Goal: Complete application form

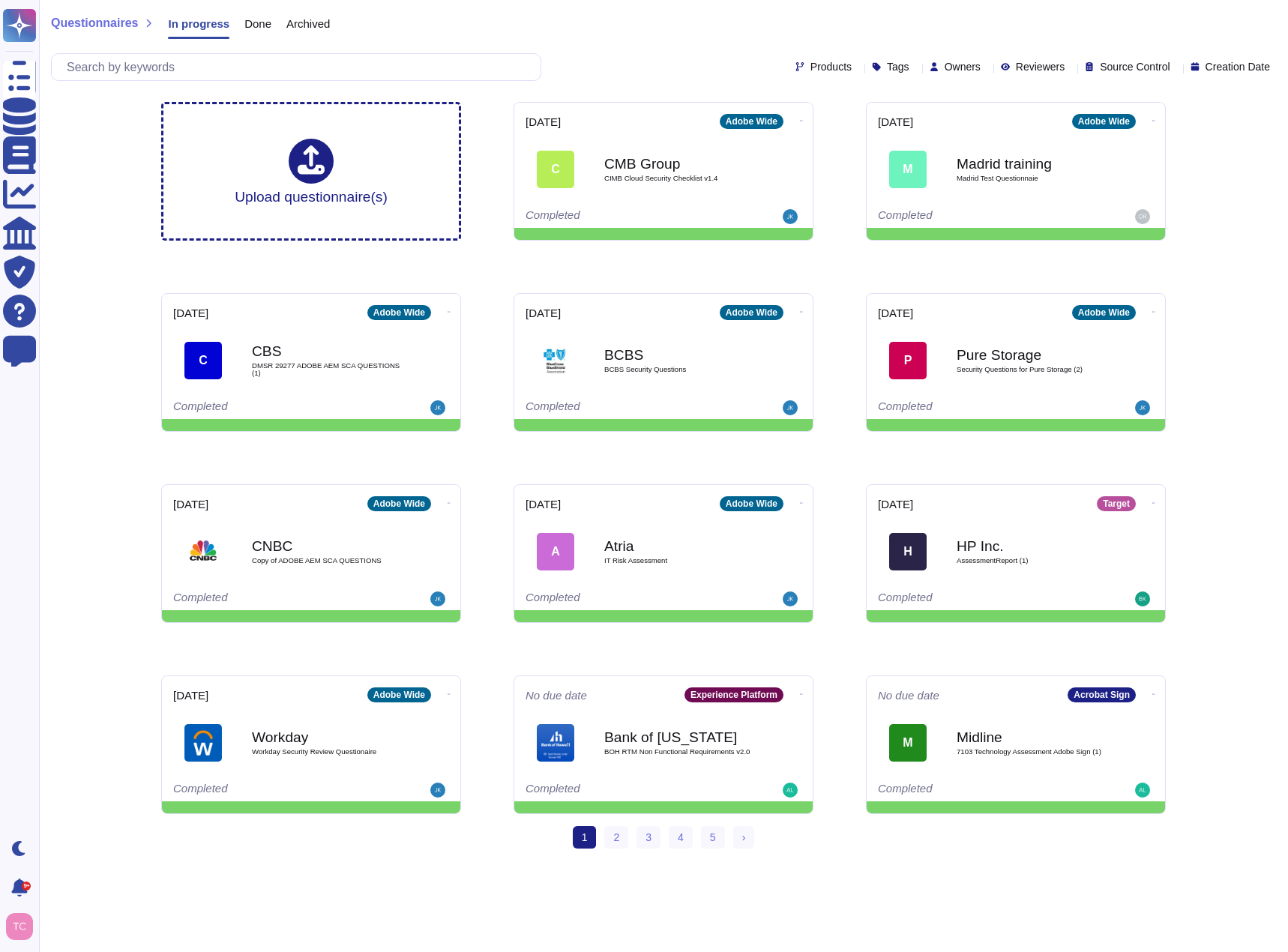
click at [945, 65] on span "Owners" at bounding box center [963, 66] width 36 height 10
type input "[PERSON_NAME]"
click at [963, 138] on span "[PERSON_NAME]" at bounding box center [1007, 138] width 92 height 14
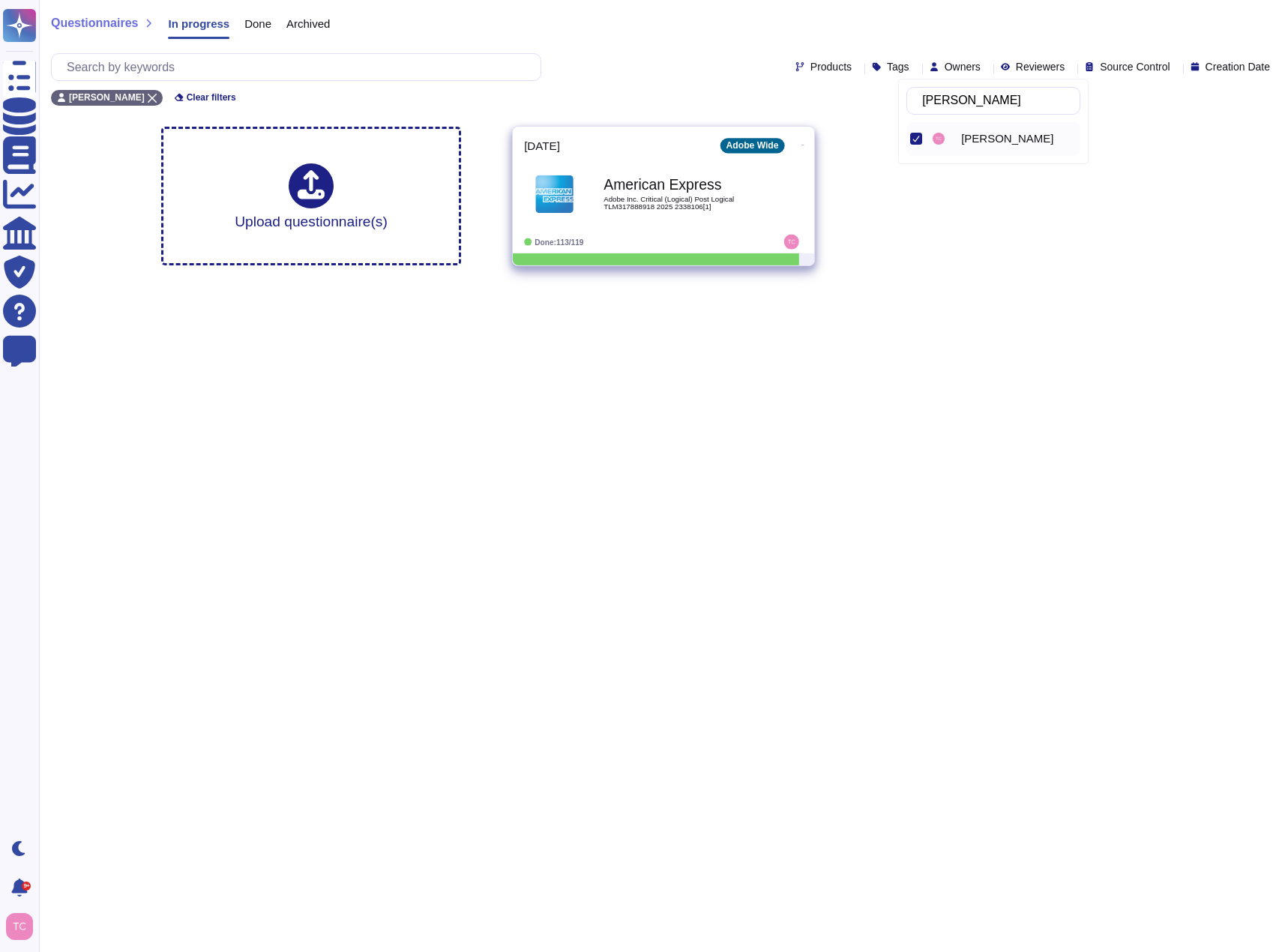
click at [637, 215] on div "American Express Adobe Inc. Critical (Logical) Post Logical TLM317888918 2025 2…" at bounding box center [679, 193] width 151 height 60
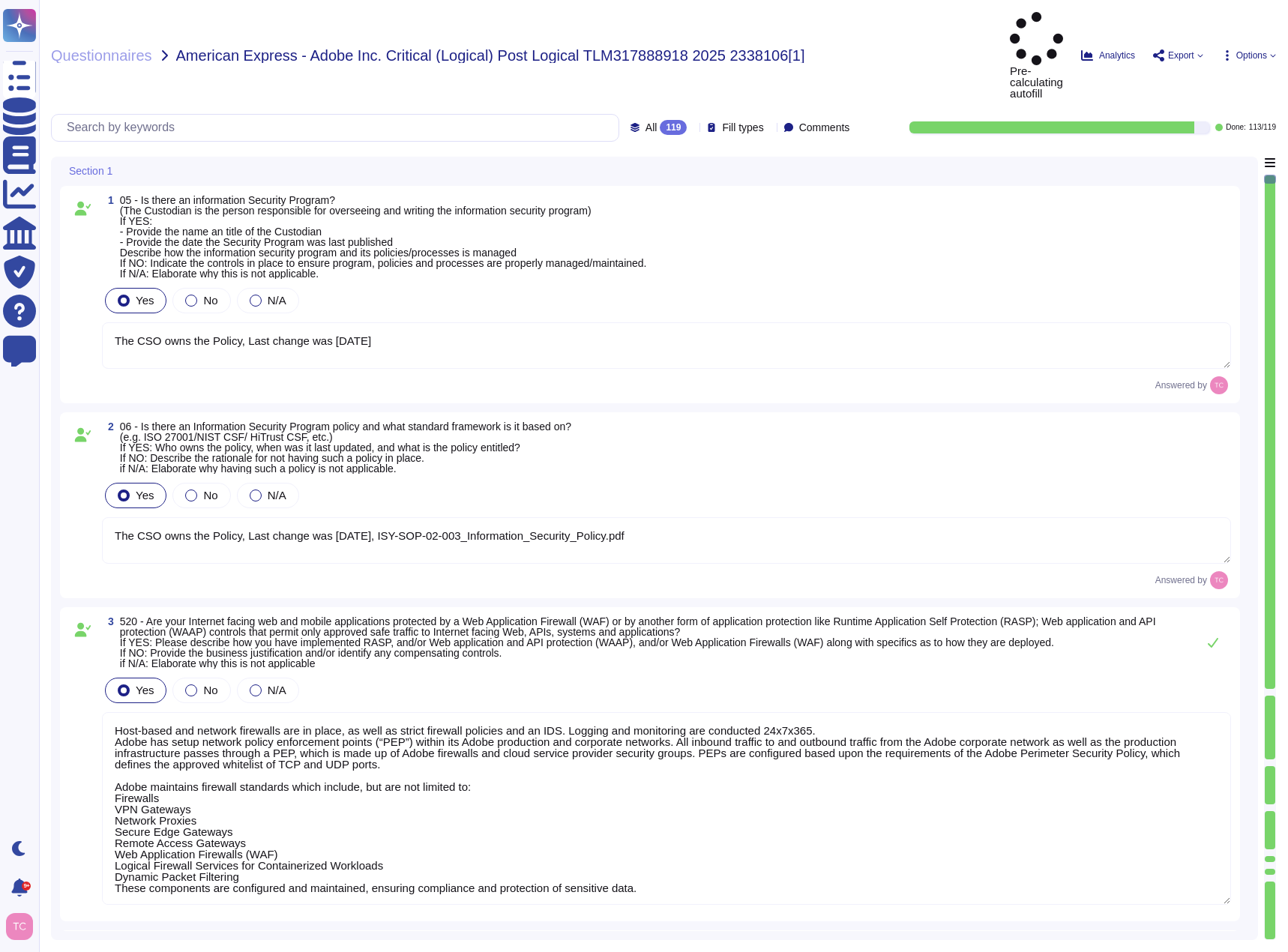
type textarea "The CSO owns the Policy, Last change was [DATE]"
type textarea "The CSO owns the Policy, Last change was [DATE], ISY-SOP-02-003_Information_Sec…"
type textarea "Host-based and network firewalls are in place, as well as strict firewall polic…"
type textarea "Yes, Adobe has a Data Classification & Handling Standard (Last updated: [DATE])…"
type textarea "Information Security Incident Response Standard. Last updated: [DATE] Owner(s):…"
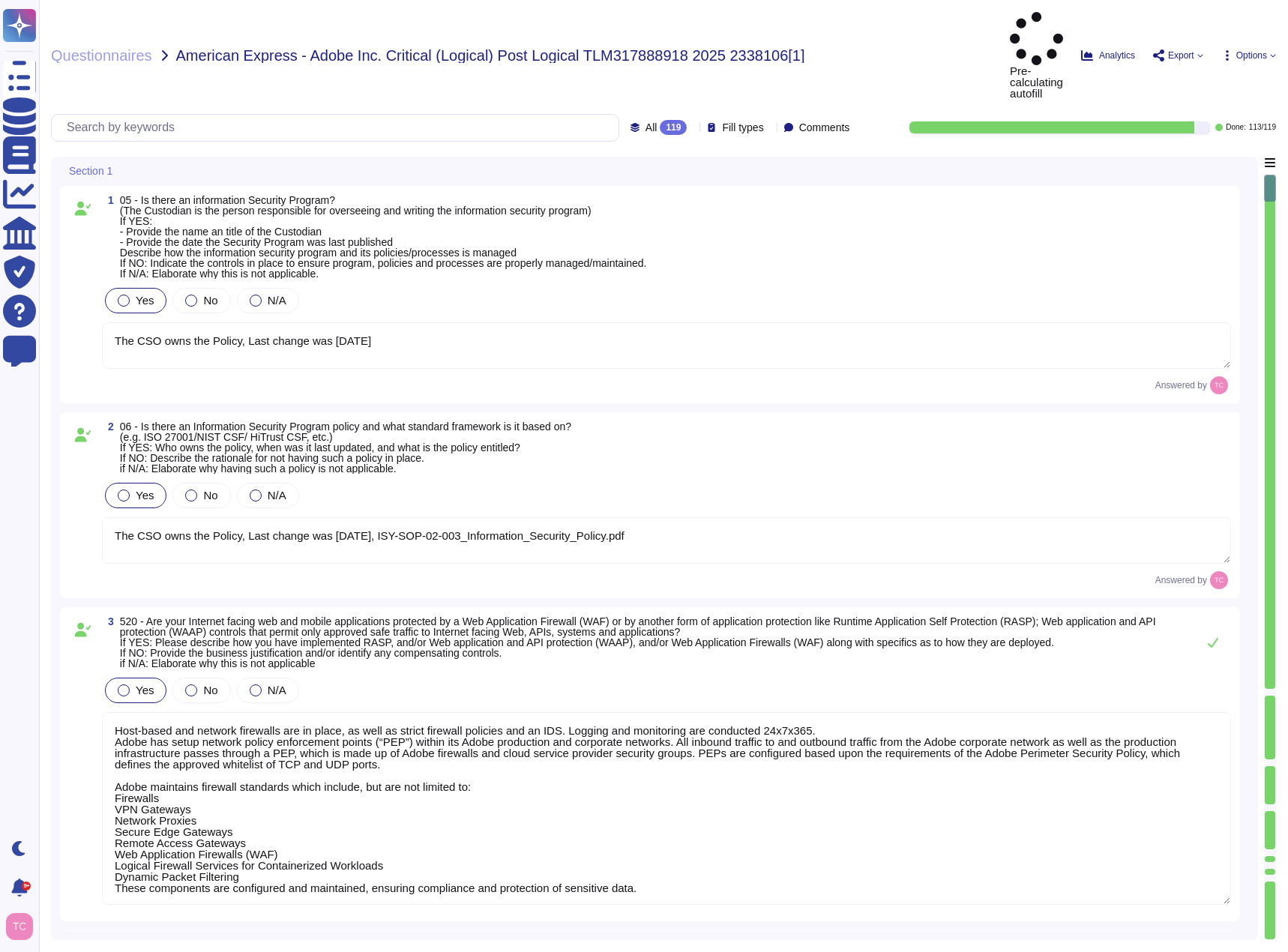
scroll to position [2, 0]
click at [79, 690] on span at bounding box center [83, 790] width 27 height 231
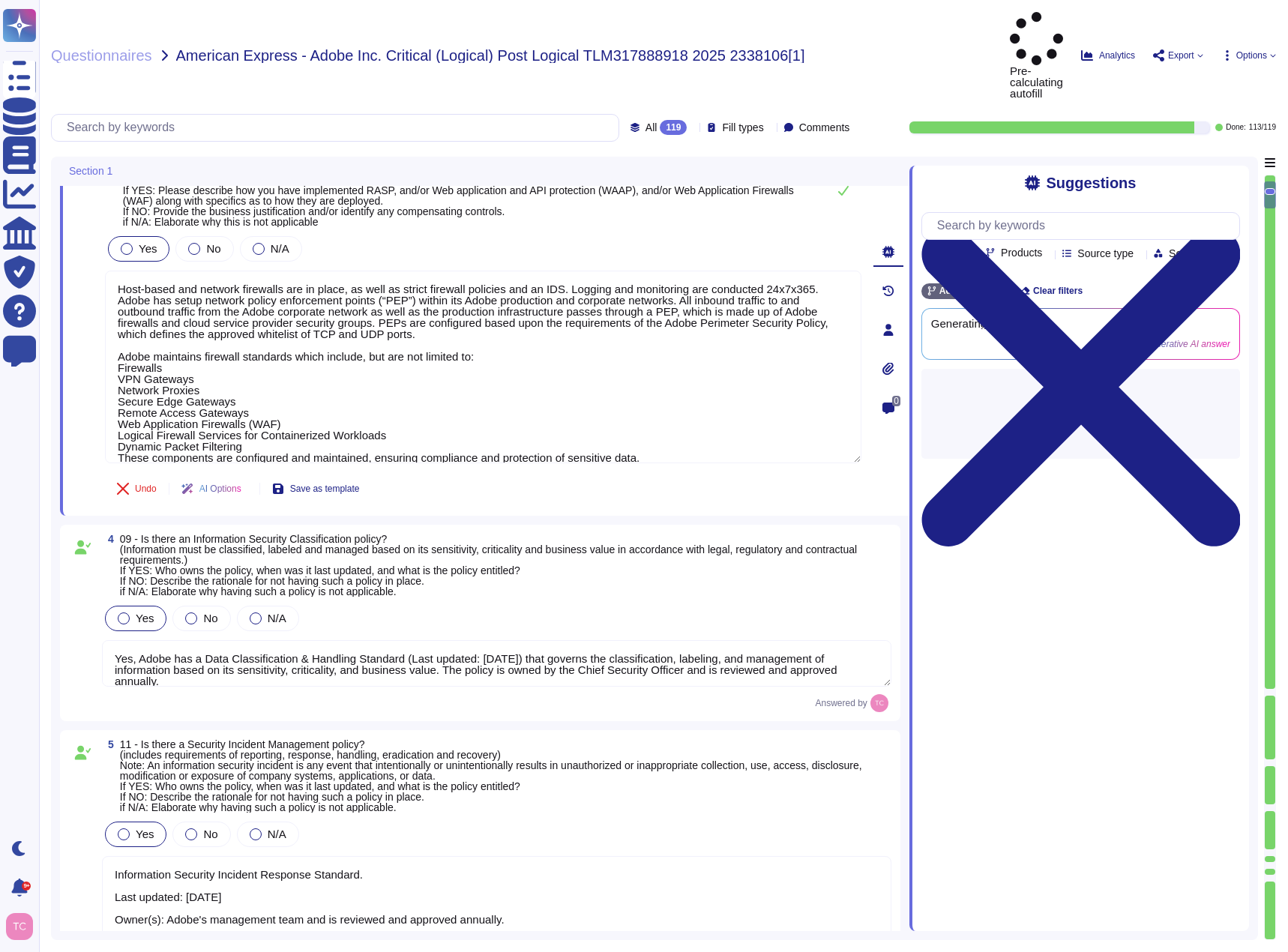
type textarea "Logical Access Account Standard, - [DATE] CSO owns the policy"
type textarea "Adobe's Employee Assigned Asset Standard, Electronic Communications Policy, Dat…"
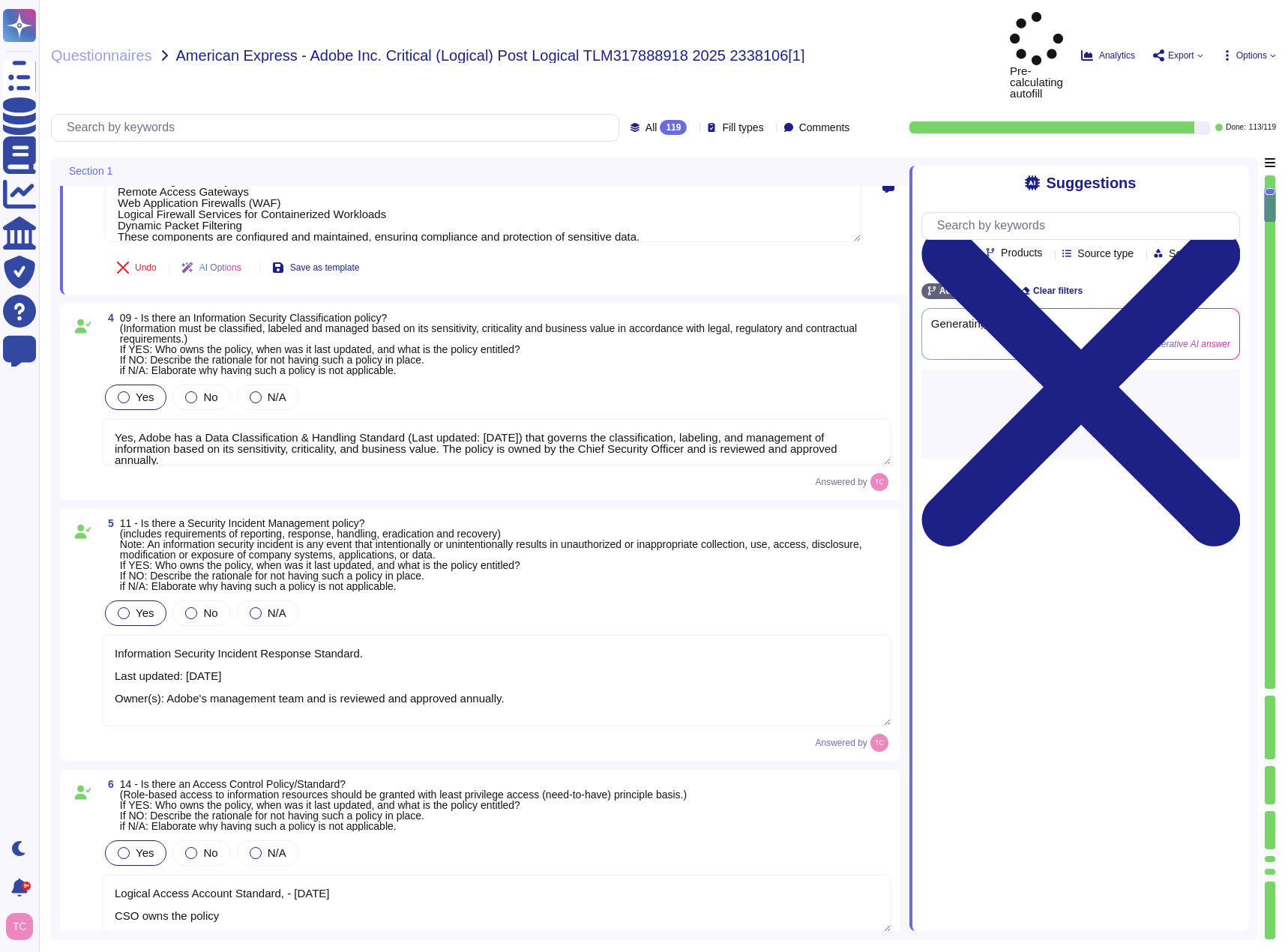
type textarea "Yes, there is a Network Security standard. - Owner: The policy is owned by the …"
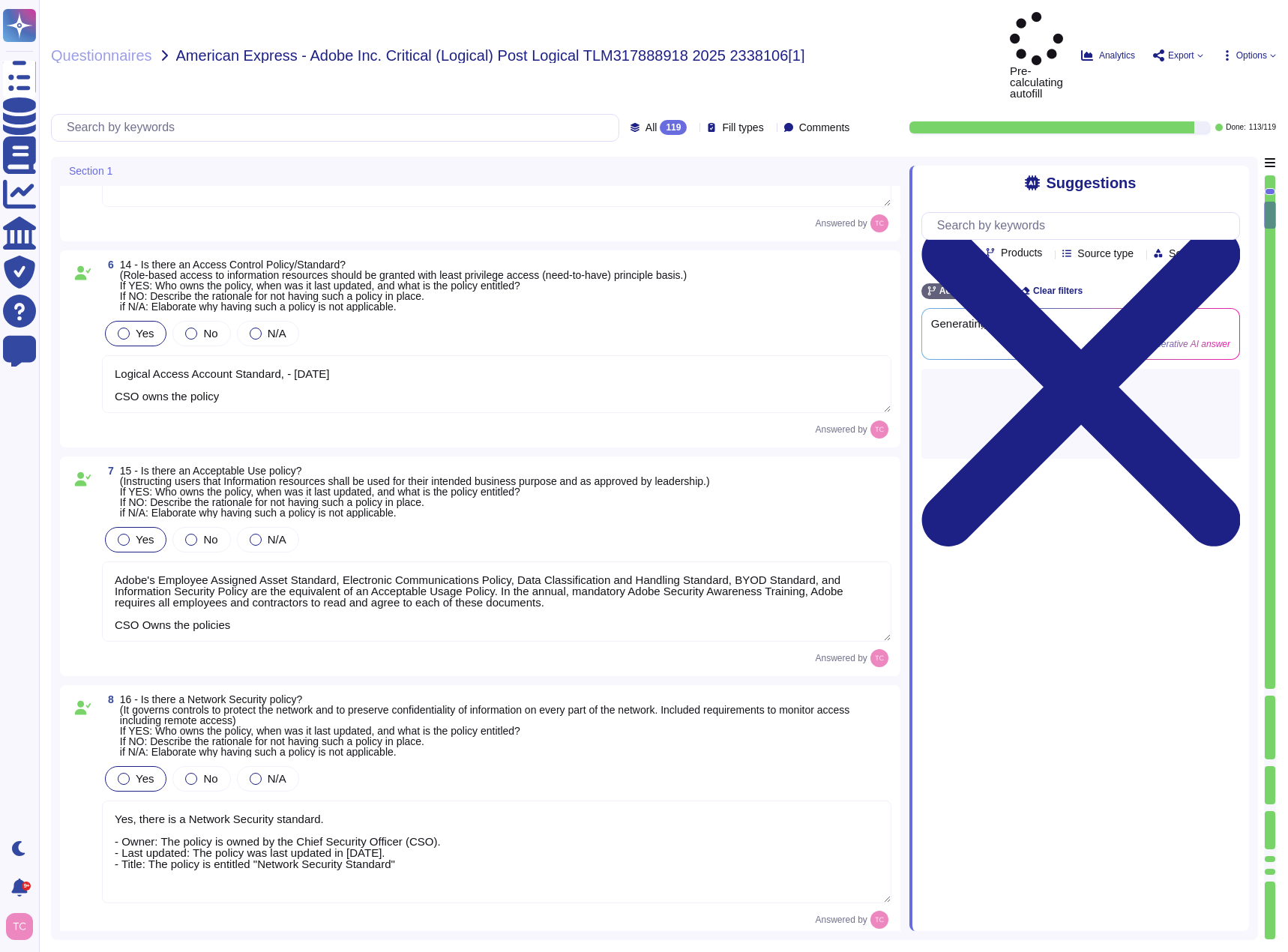
type textarea "Owner: The policy is owned by the Chief Security Officer (CSO). - Last updated:…"
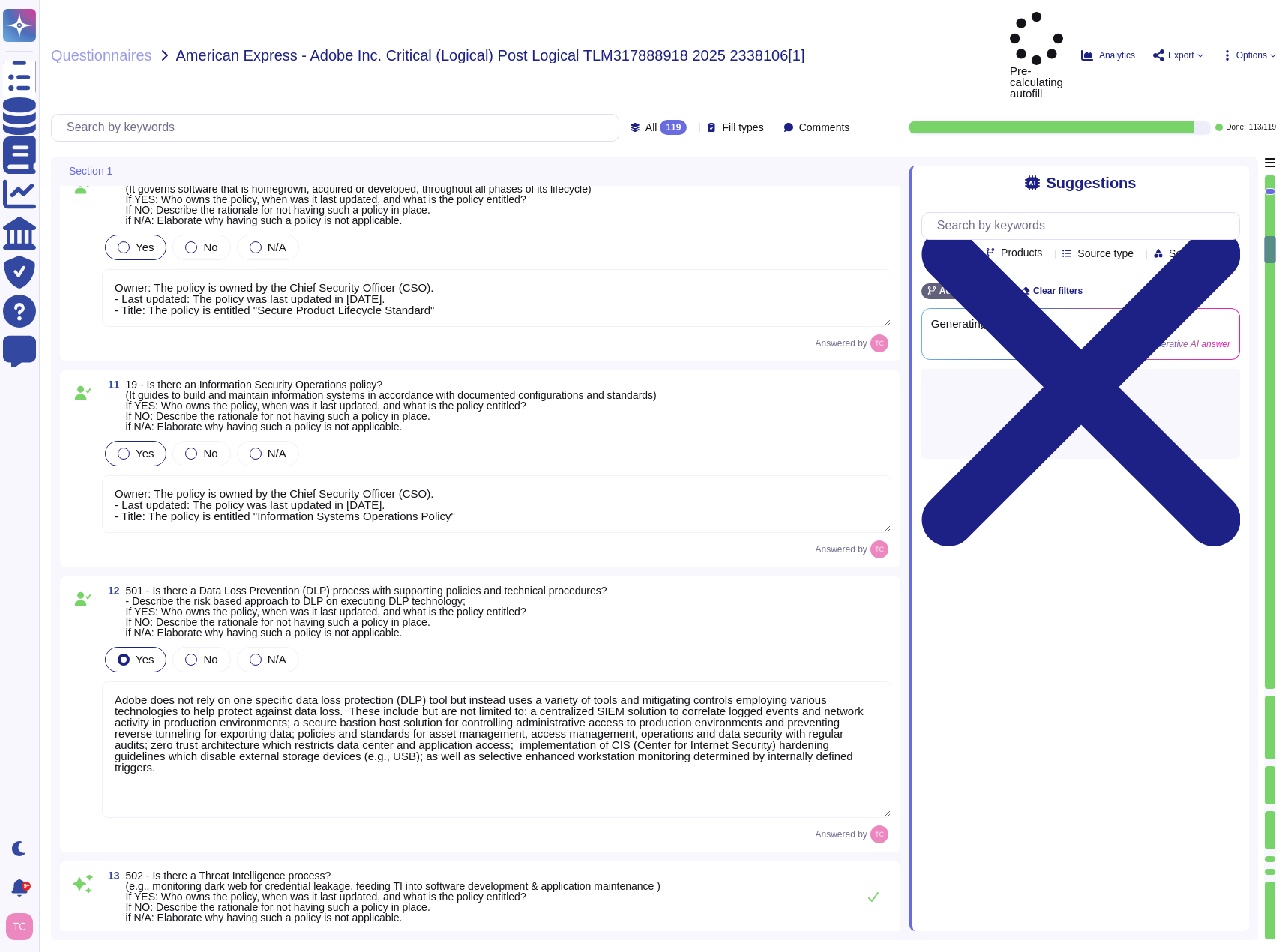
type textarea "Adobe does not rely on one specific data loss protection (DLP) tool but instead…"
type textarea "New vulnerabilities and threats evolve each day and Adobe strives to respond an…"
type textarea "Owner: The policy is owned by the Chief Security Officer (CSO). - Last updated:…"
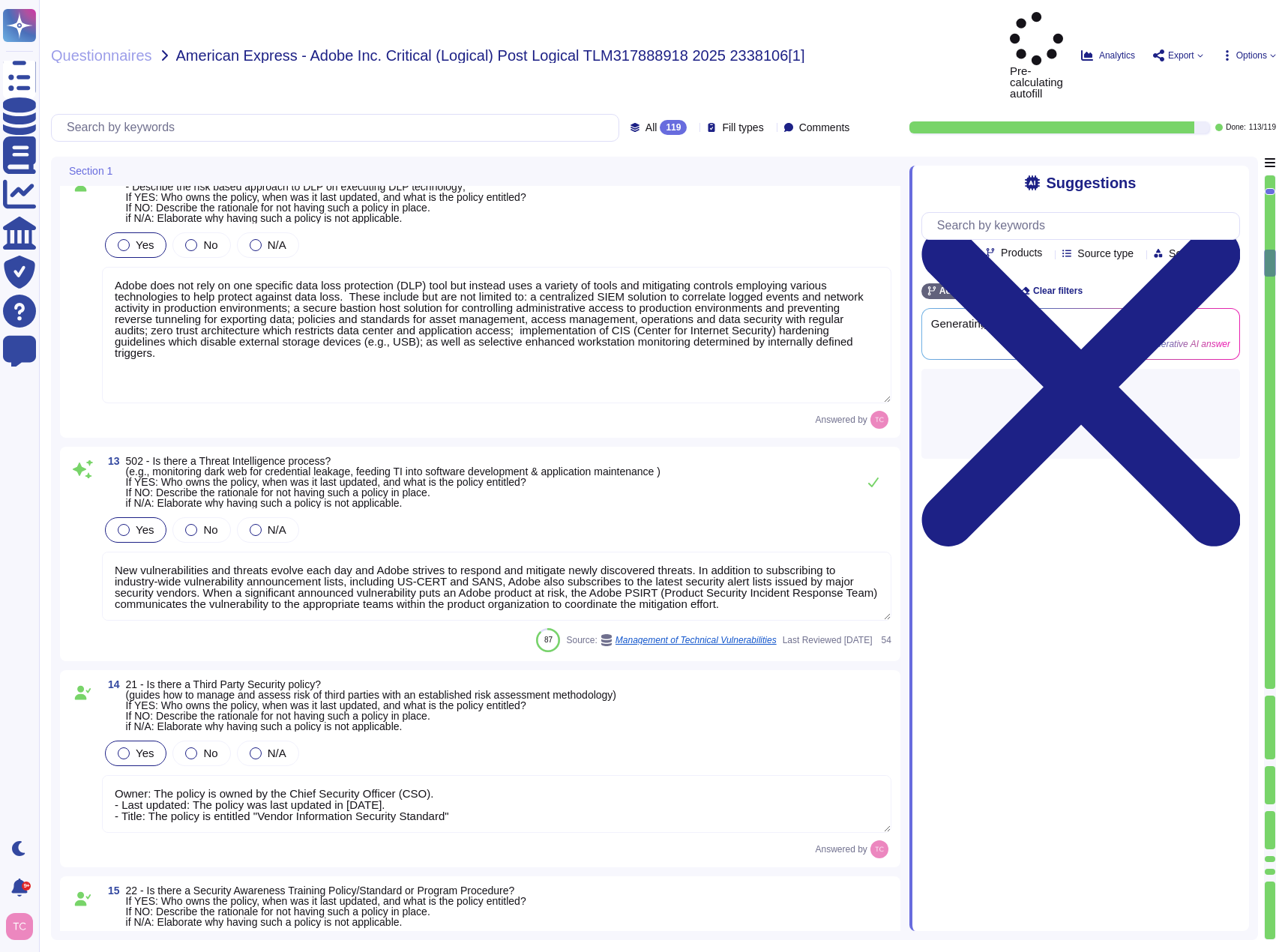
type textarea "Adobe’s security organization is responsible for the coordination of developmen…"
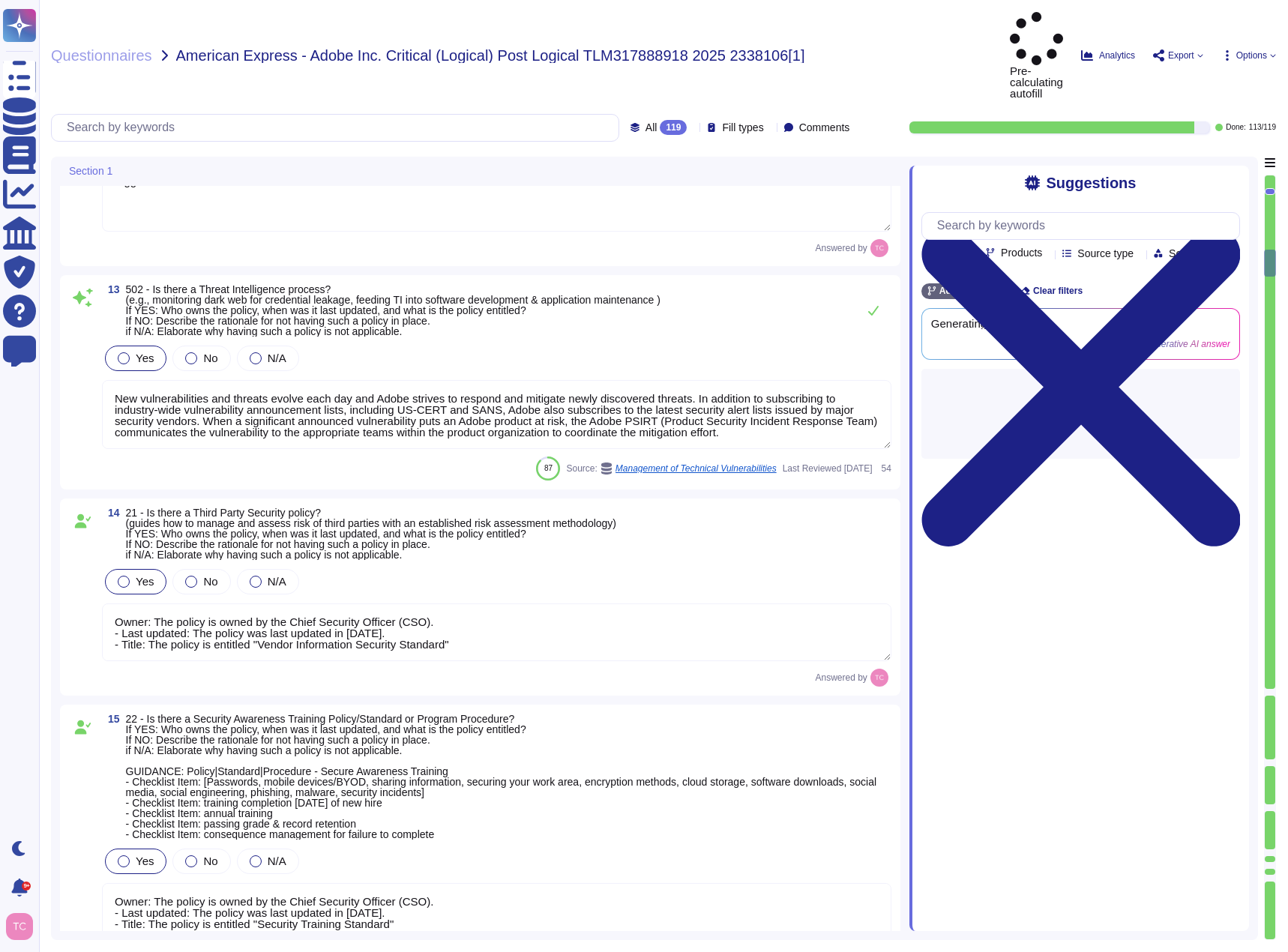
type textarea "Yes, there is a formalized information security risk assessment process in plac…"
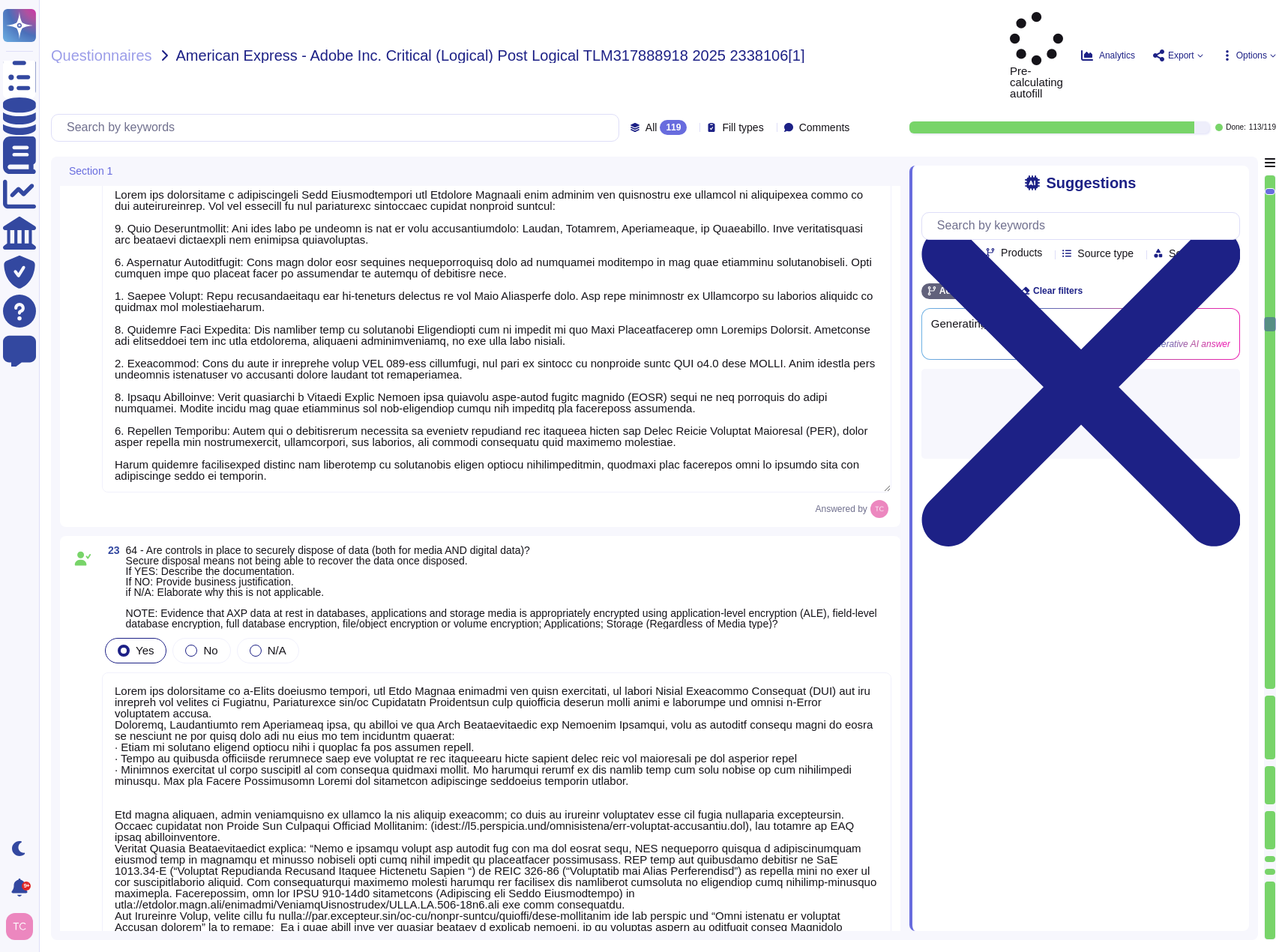
type textarea "Adobe adheres to Adobe defined Data Classification and Handling (DCH) Standard.…"
type textarea "Adobe has established a comprehensive Data Classification and Handling Standard…"
type textarea "Lorem ips dolorsitame co a-Elits doeiusmo tempori, utl Etdo Magnaa enimadmi ven…"
type textarea "Sensitive data in transit is encrypted using TLS 1.2 or higher. Adobe utilizes …"
type textarea "Storage of restricted data on removable media is strictly prohibited and enforc…"
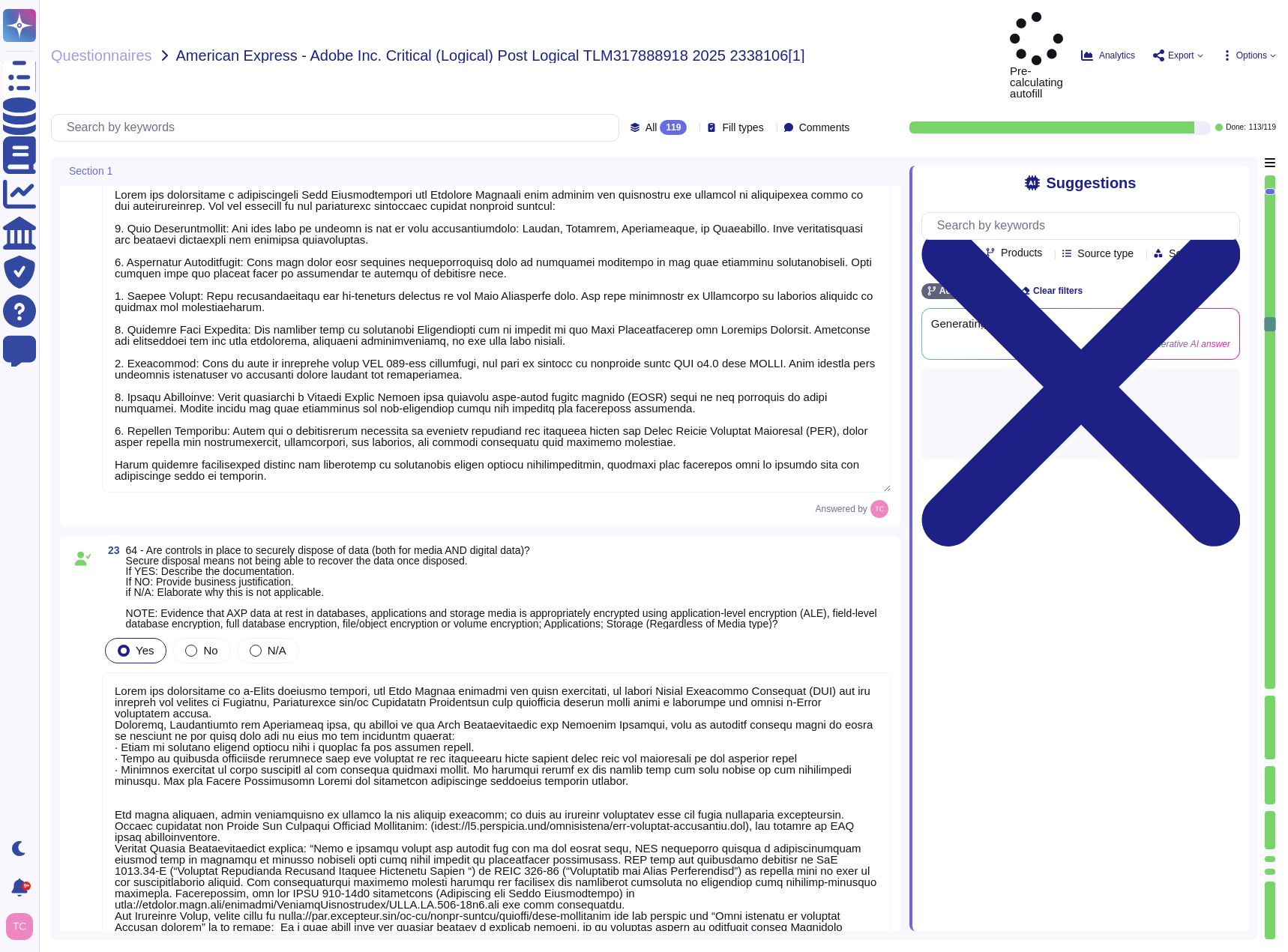
type textarea "Lor ipsu dolorsit ame Consecte Adipisci elitsed: Doei t incididuntu, laboreetd …"
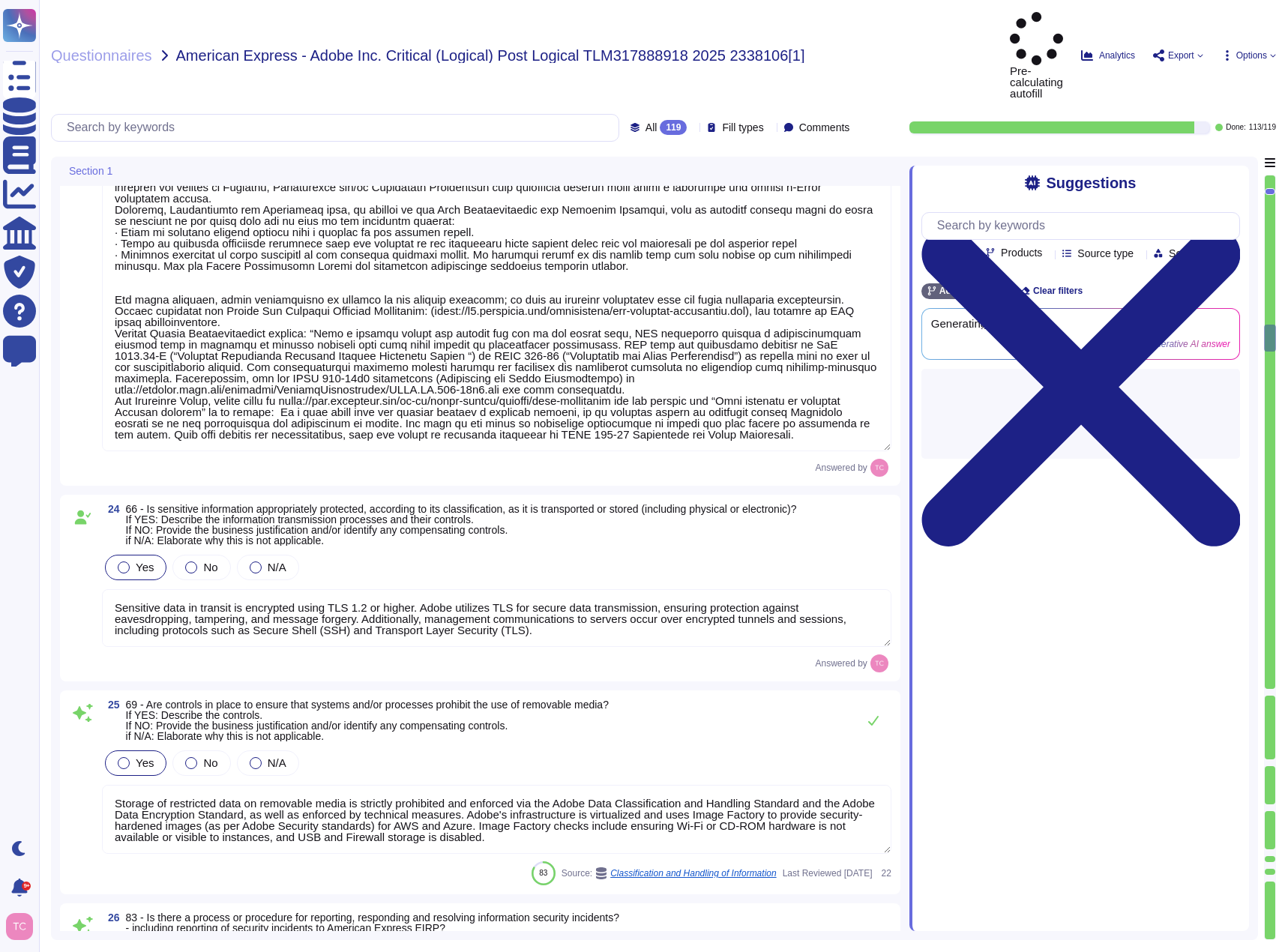
type textarea "Adobe has a Logical Access Policy and Data Classification and Handling Standard…"
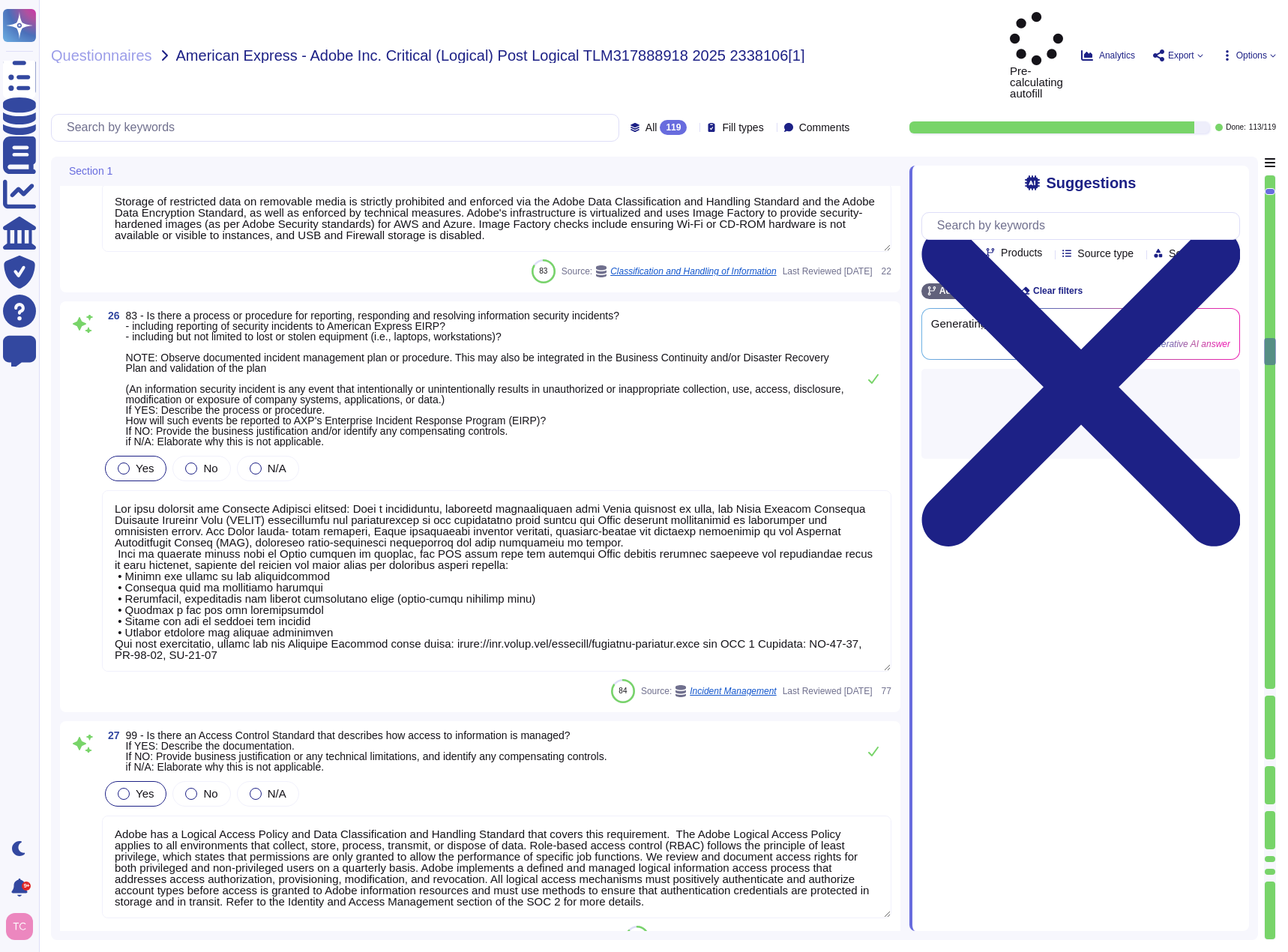
type textarea "Yes, Adobe has established rules and principles for assigning access to informa…"
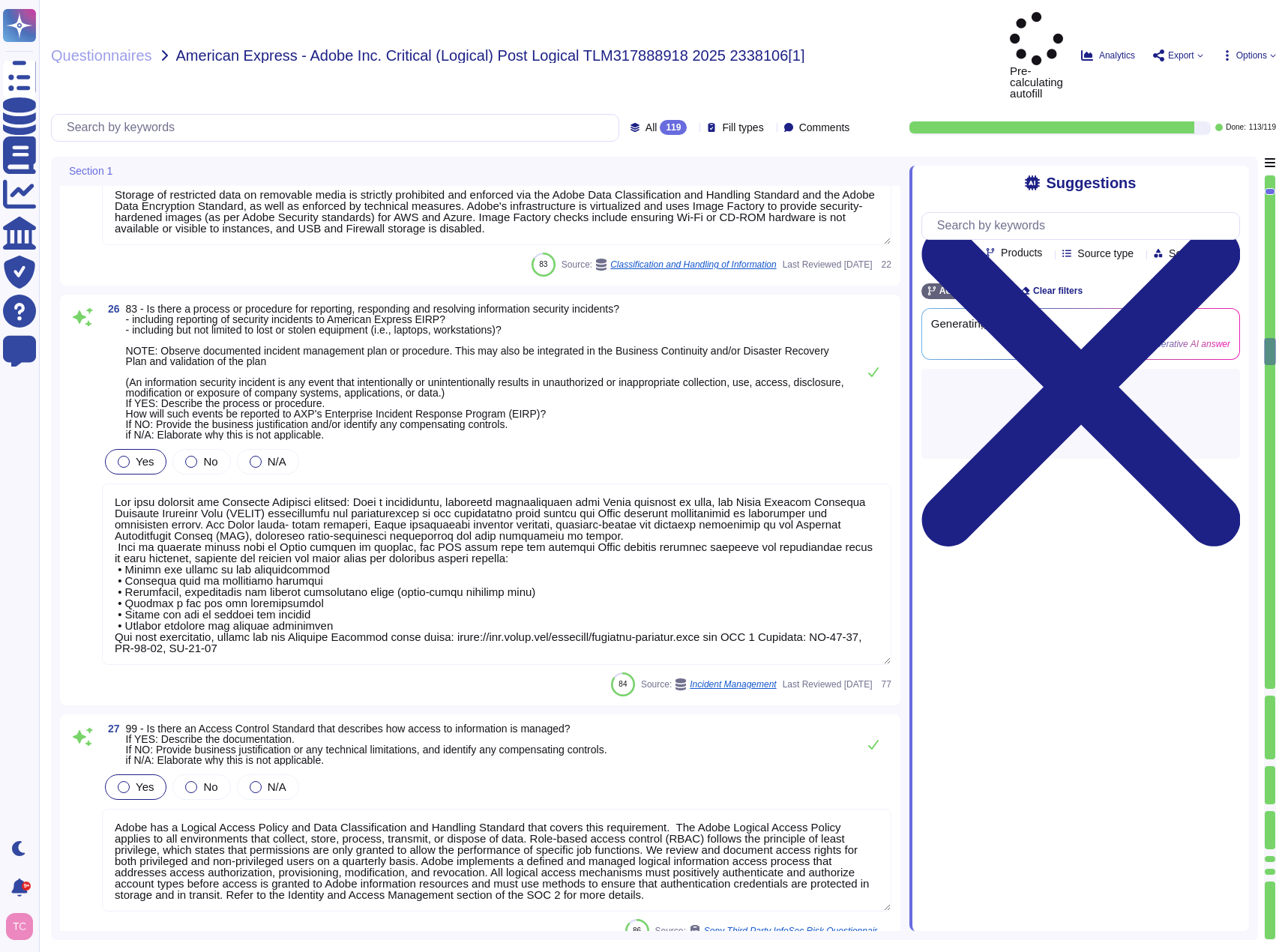
type textarea "Access to Adobe's production environment is strictly controlled and requires ap…"
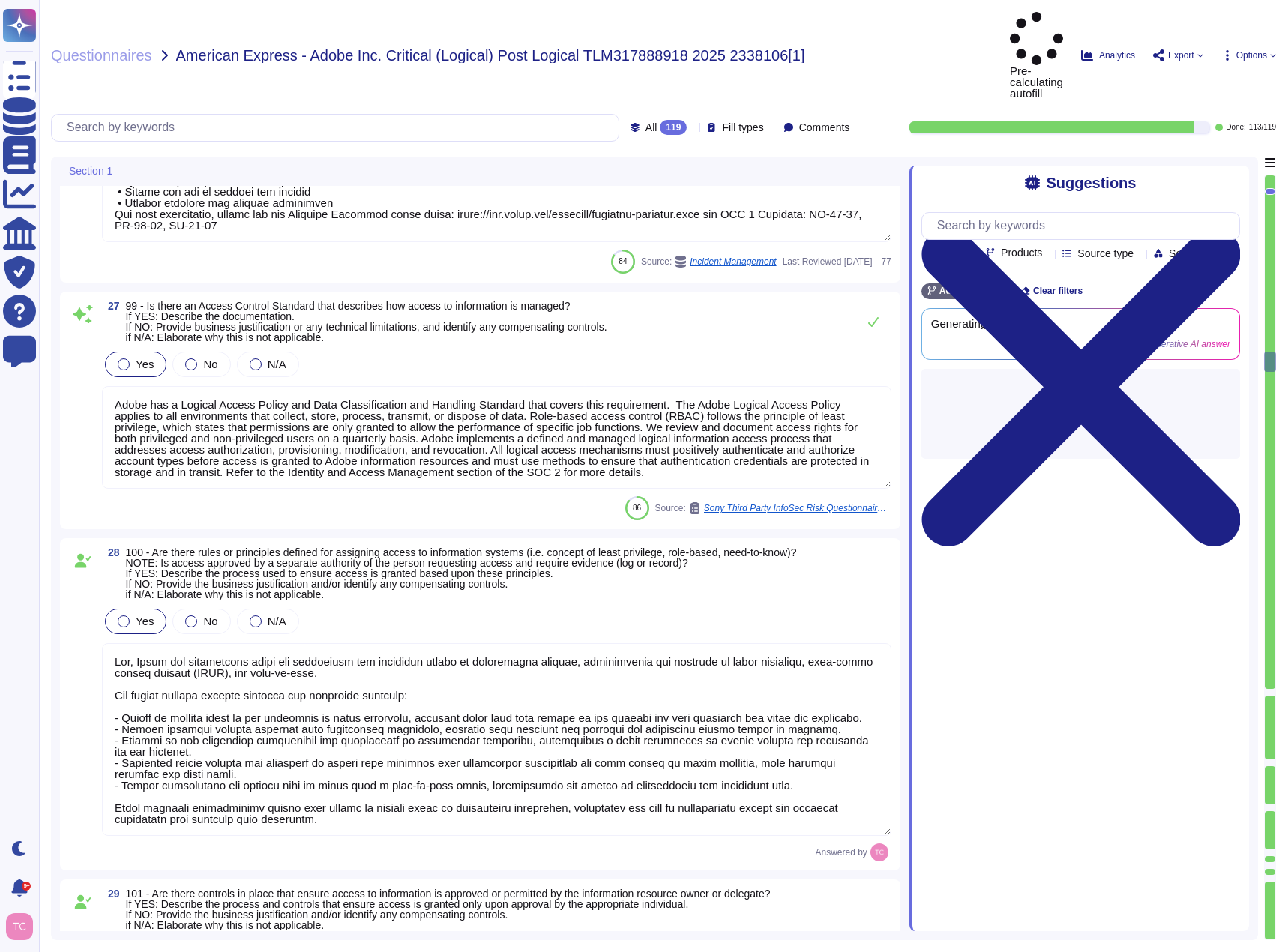
type textarea "Adobe performs account and access reviews on a quarterly basis including docume…"
type textarea "Privileged user access rights are reviewed at least quarterly. (See SOC 2 Contr…"
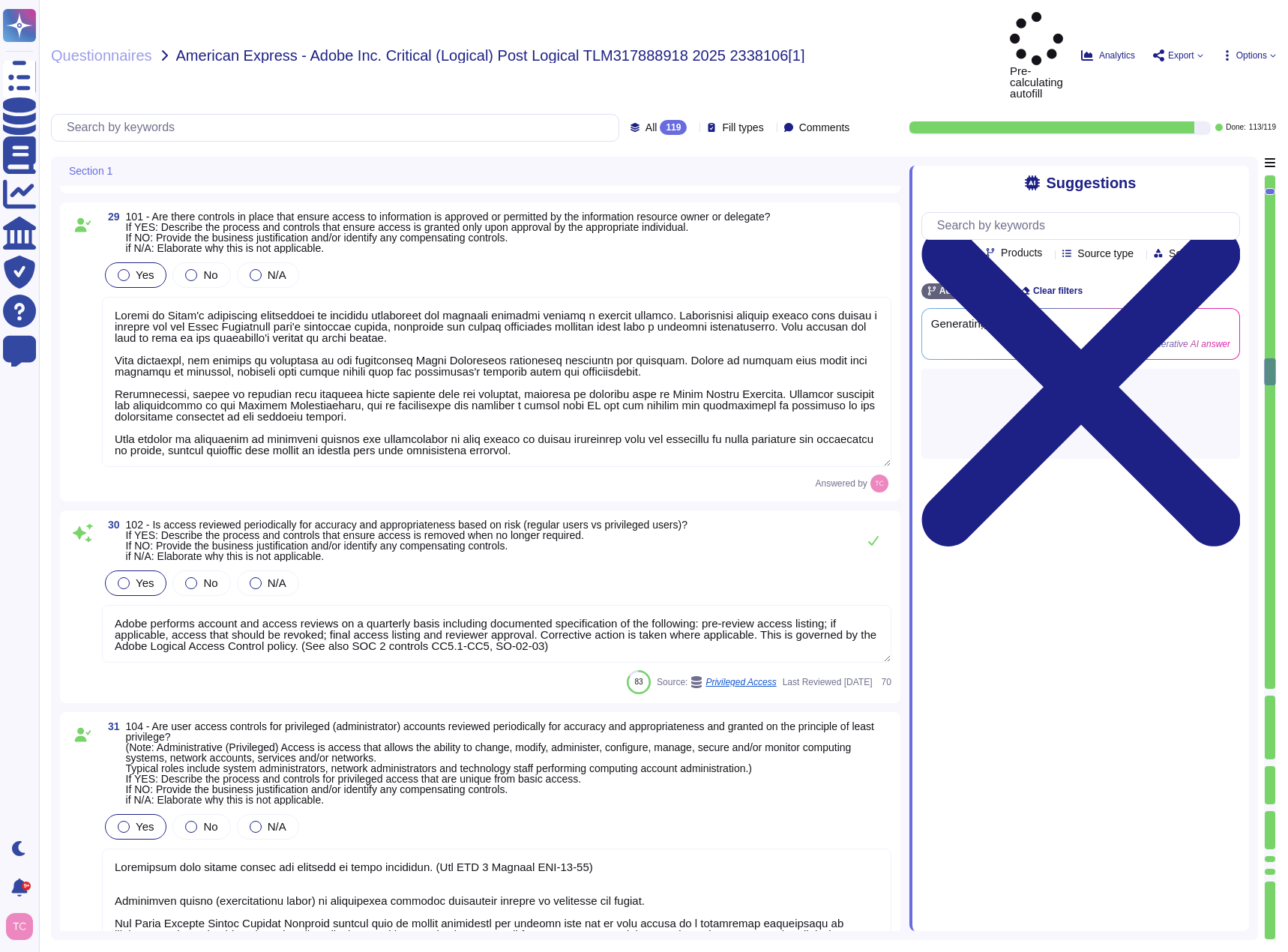
type textarea "Yes, the strength of the authentication selected and implemented is proportiona…"
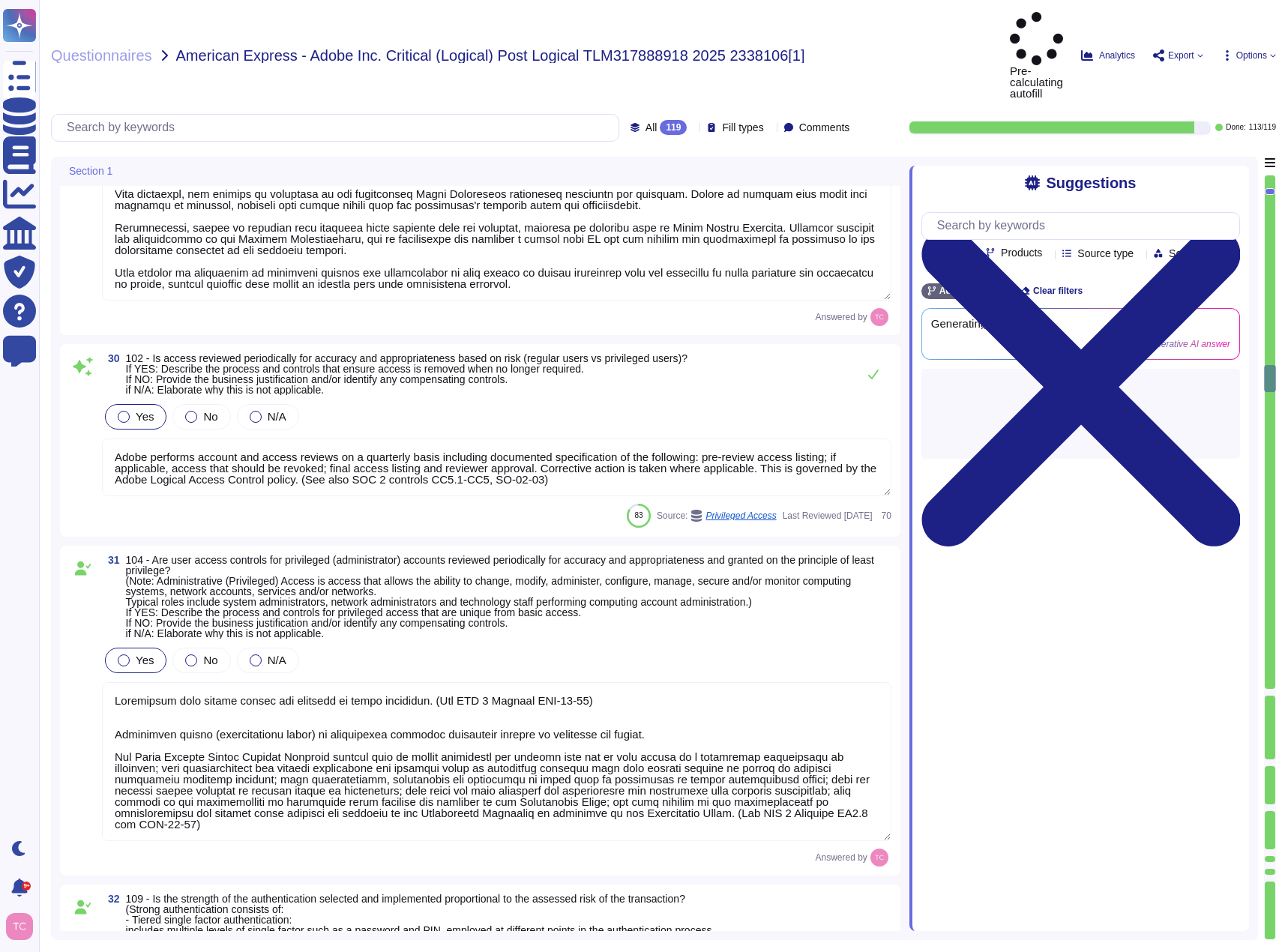
type textarea "Yes, Segregation of Duties (SoD) is documented. The documentation includes the …"
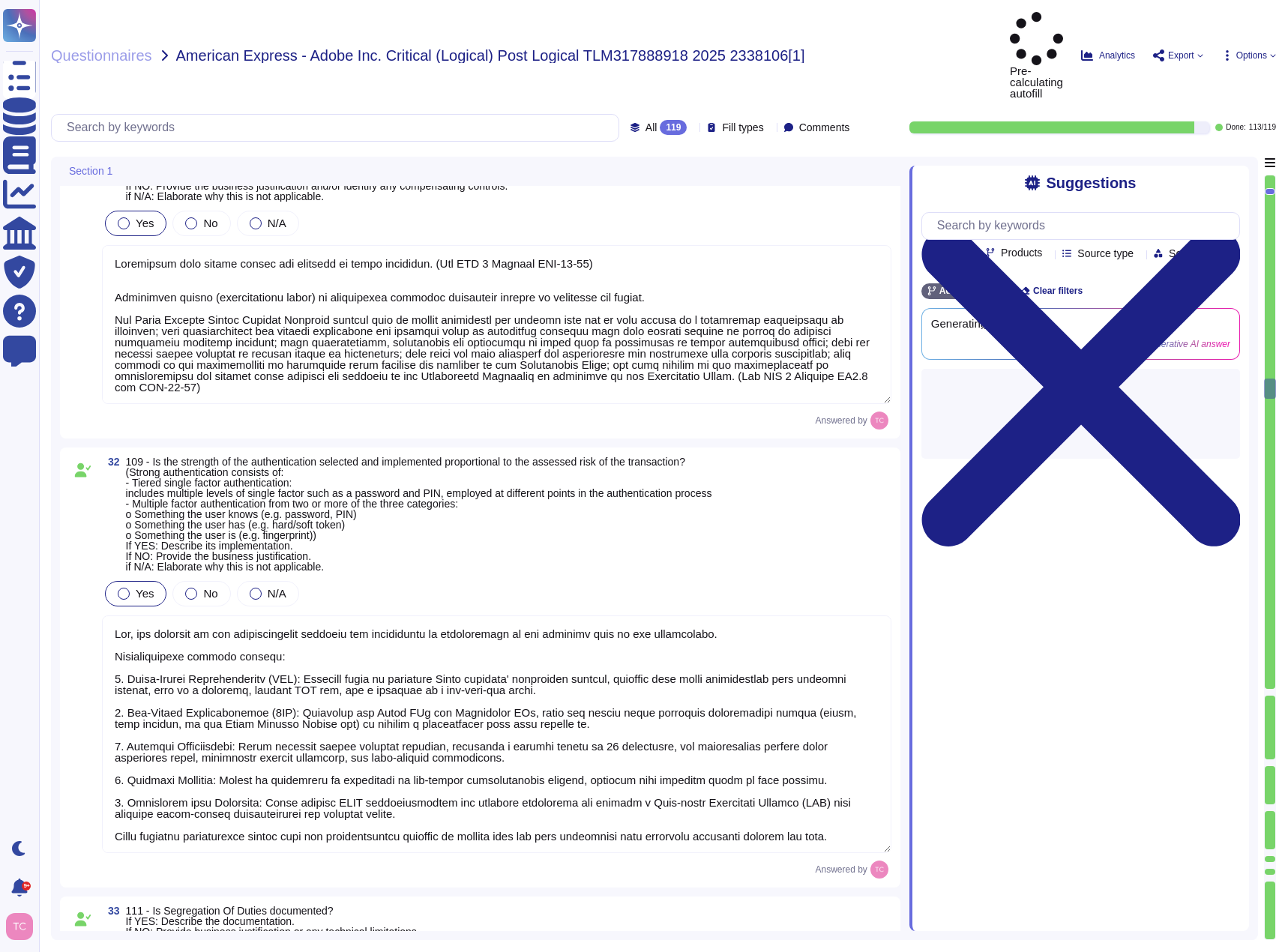
type textarea "Yes, the process that identifies the controls in place to effectively manage ID…"
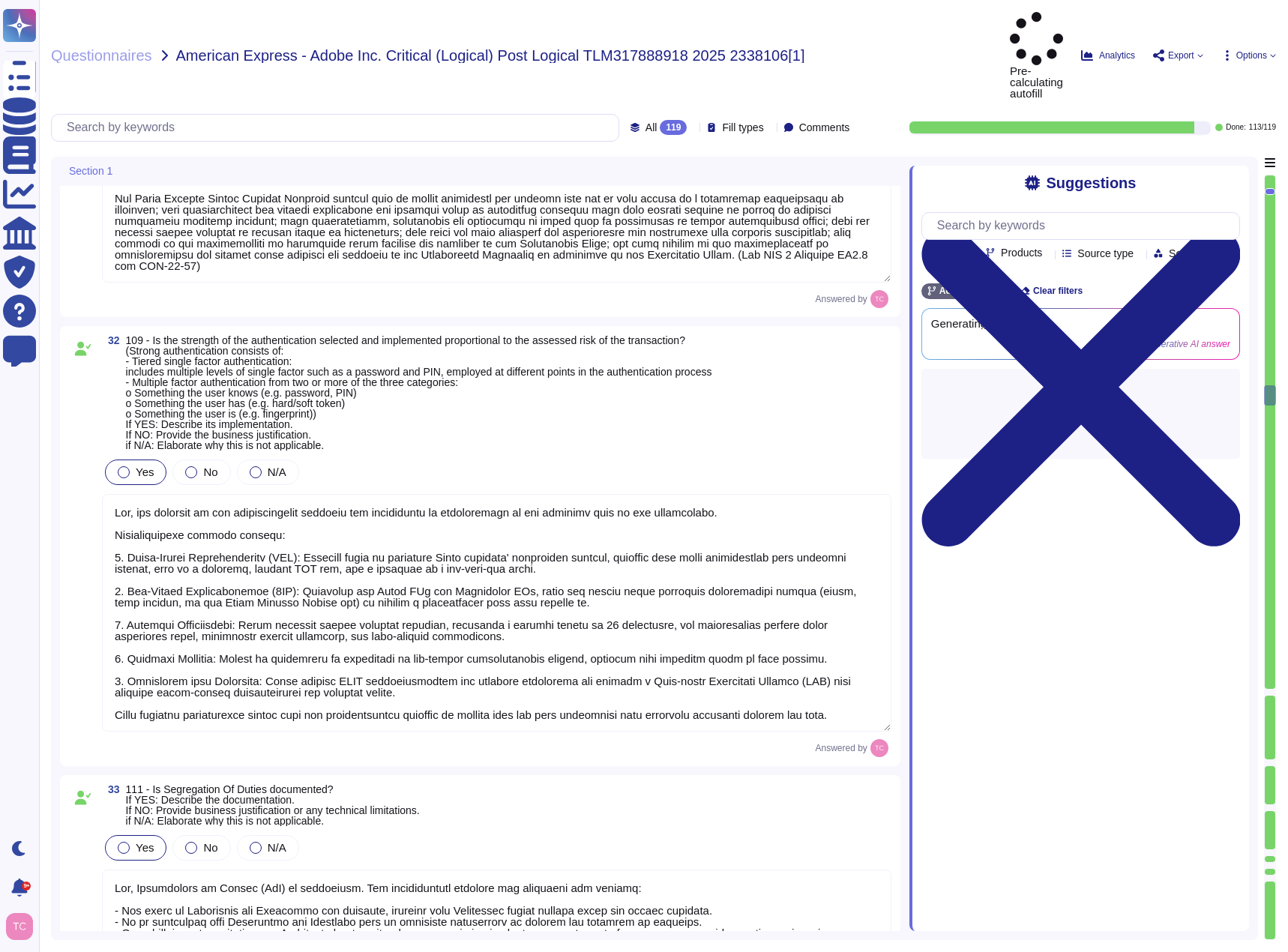
type textarea "Yes, each ID is associated with a single accountable individual, and there are …"
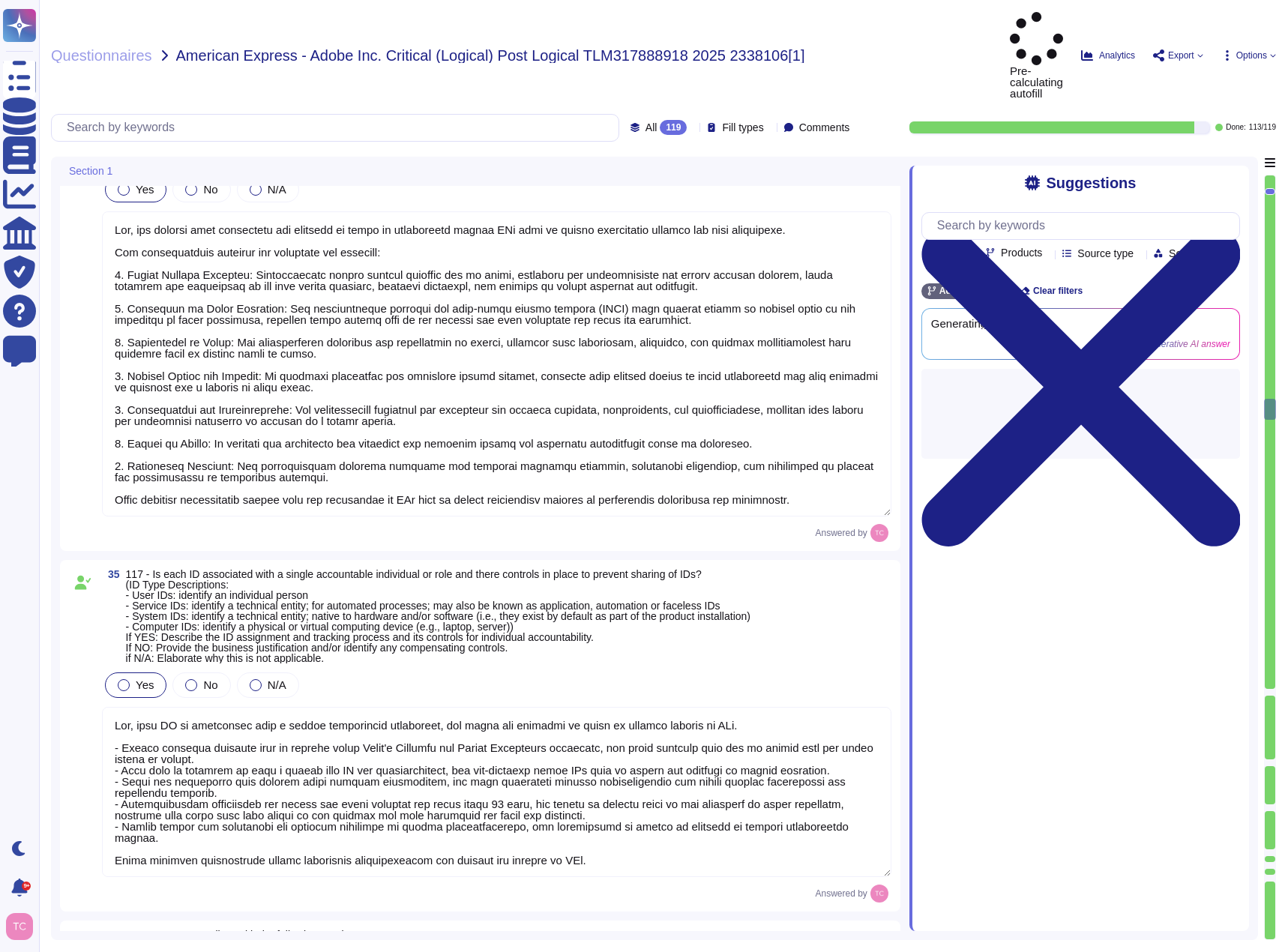
type textarea "Yes, IDs are compliant with the specified requirements. ID Management Process a…"
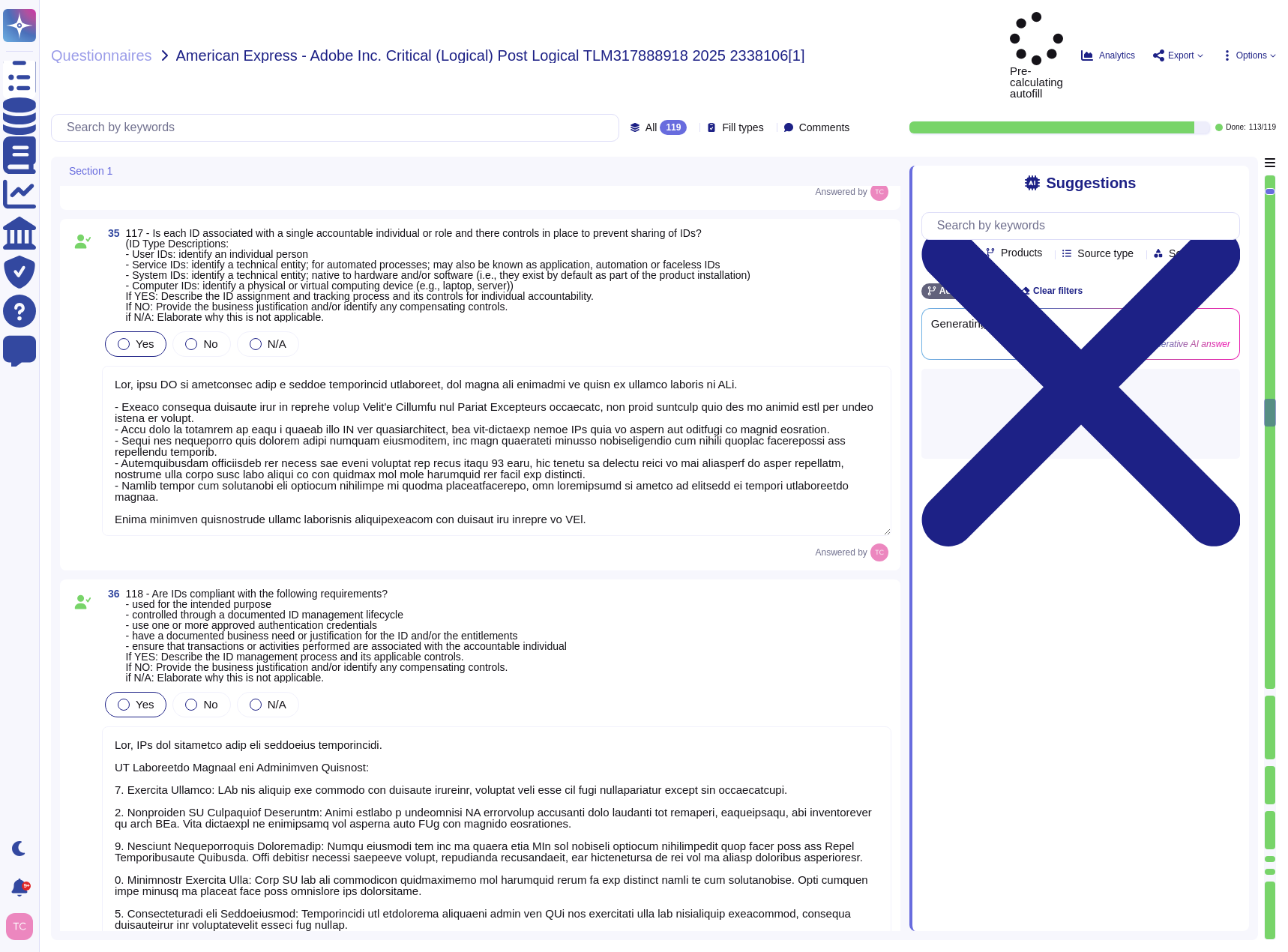
type textarea "User IDs at Adobe are compliant with the following requirements: - Unique and A…"
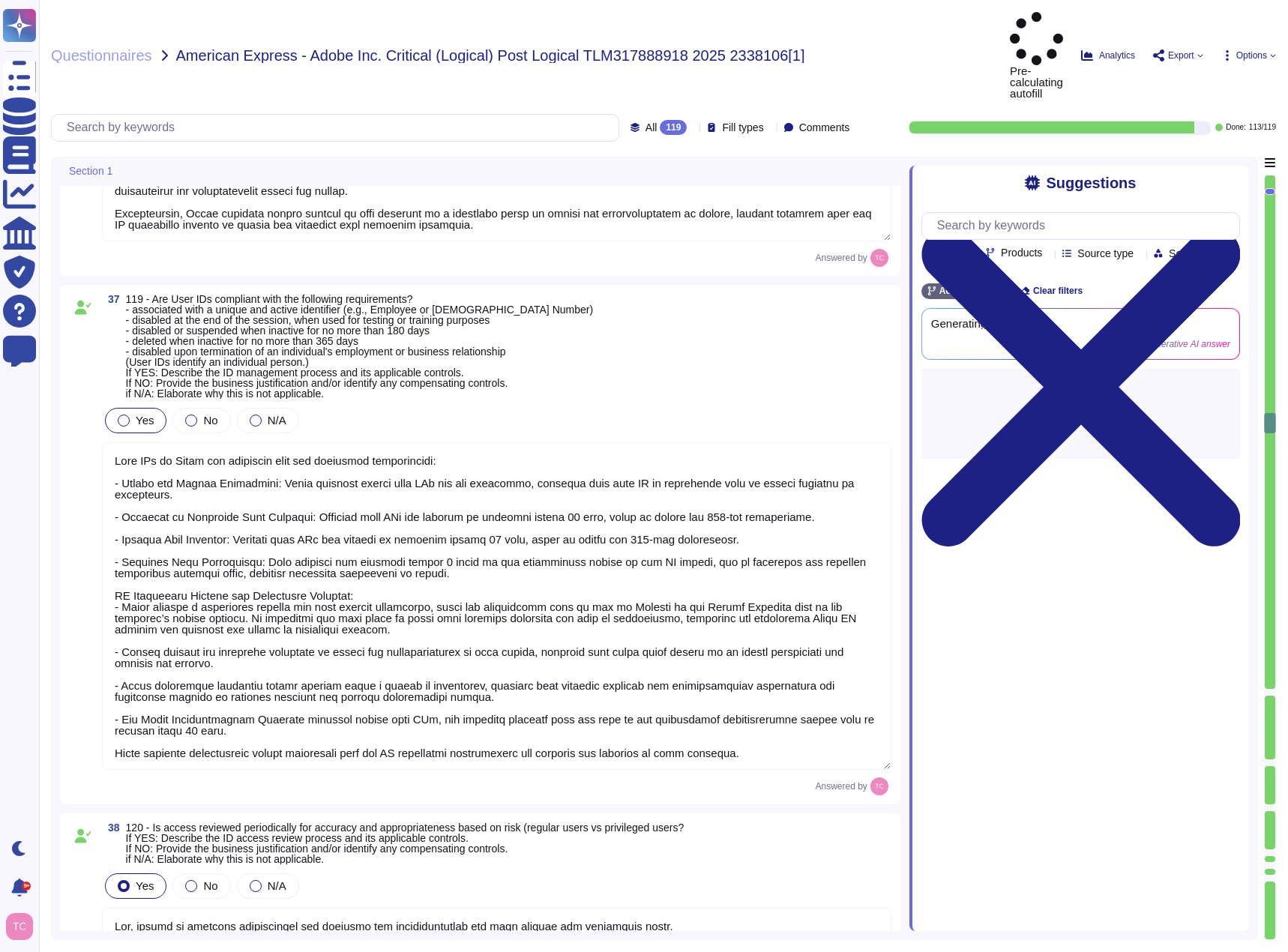
type textarea "Yes, access is reviewed periodically for accuracy and appropriateness for both …"
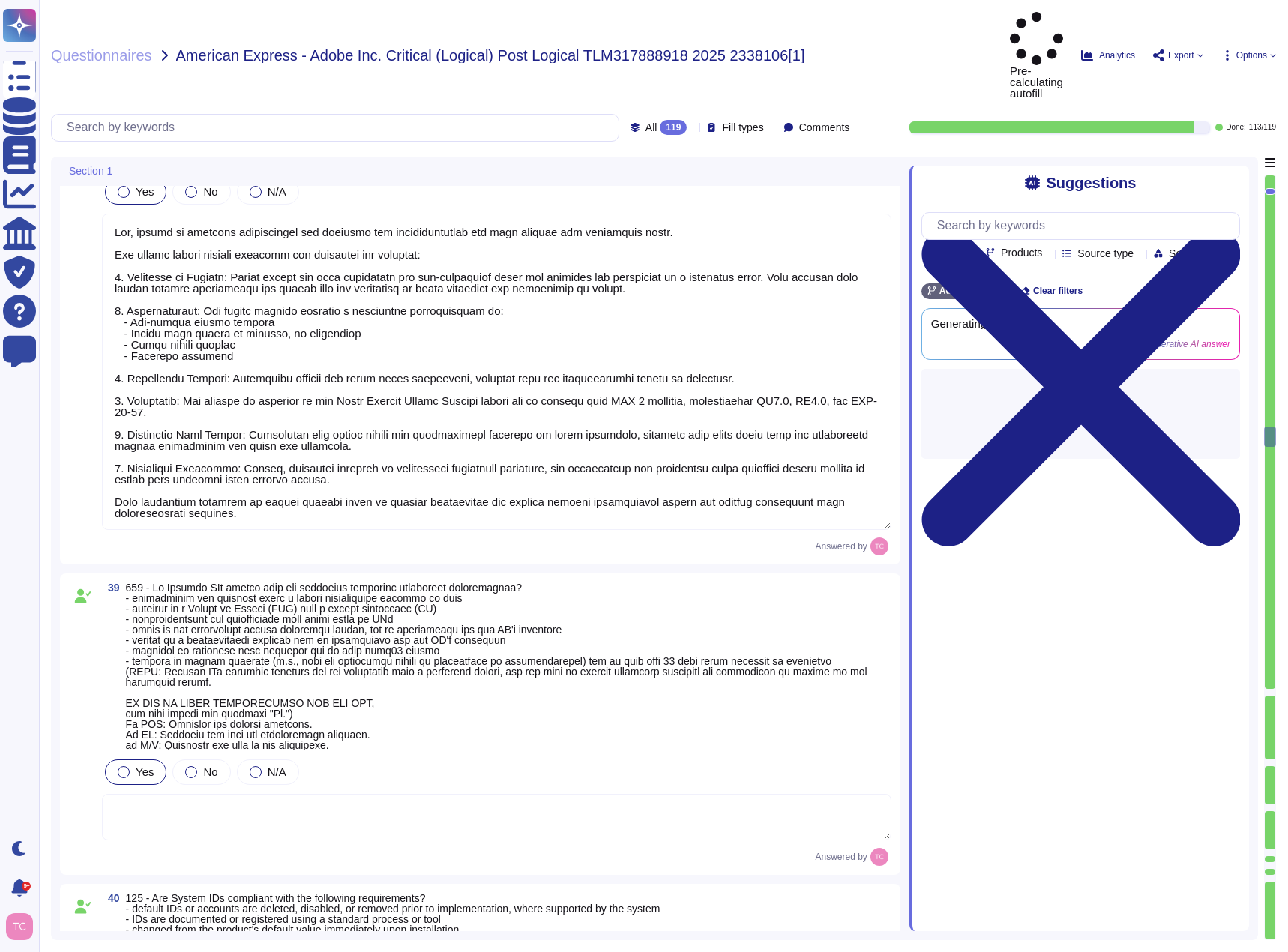
type textarea "Yes, Computer IDs are compliant with the following requirements: - Computer IDs…"
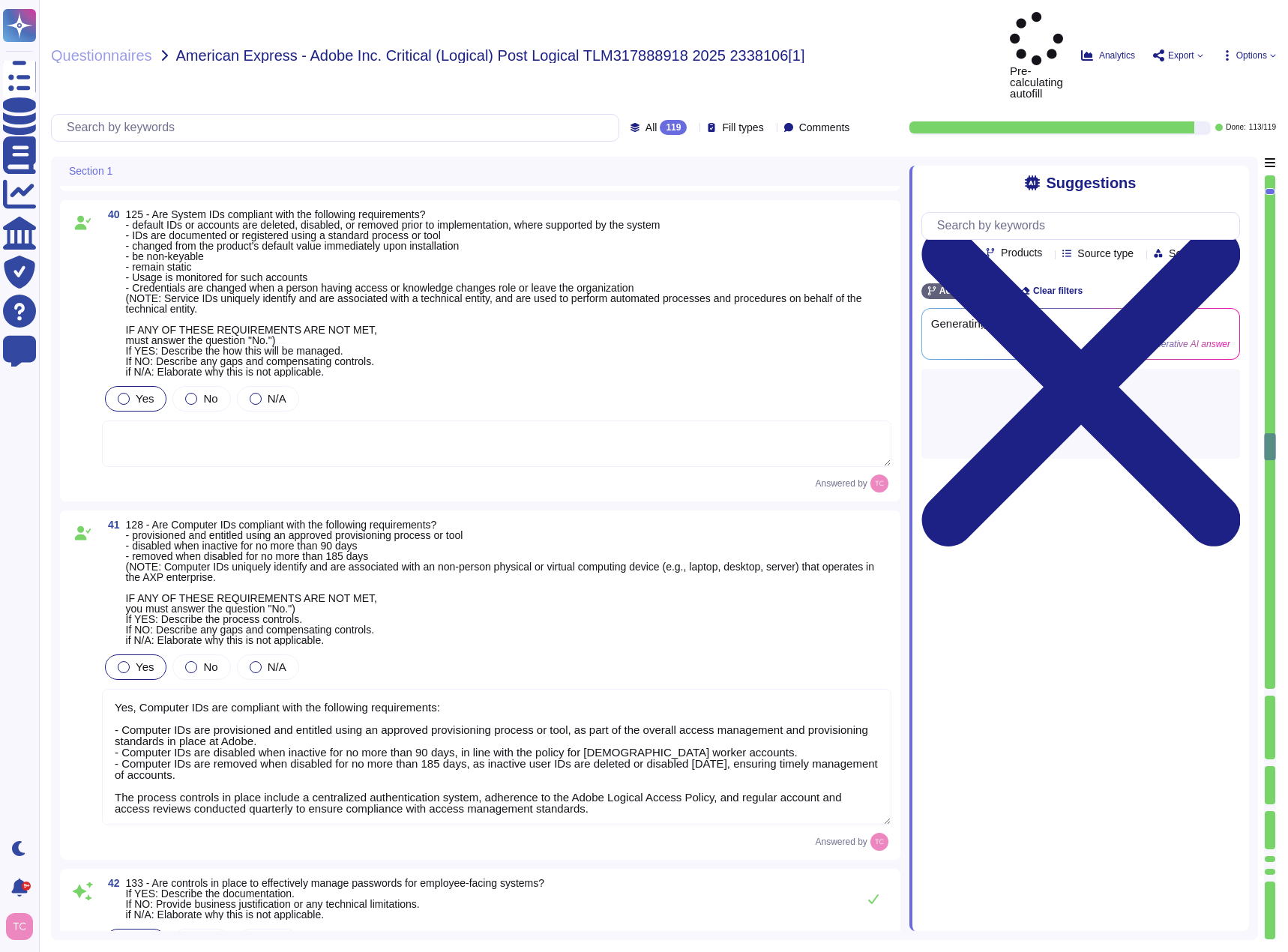
type textarea "Adobe has defined, implemented, and evaluated processes, procedures, and techni…"
type textarea "Adobe's password policy prohibits including unencrypted passwords in automated …"
type textarea "Adobe employee passwords must be at least 16 characters and contain letters, nu…"
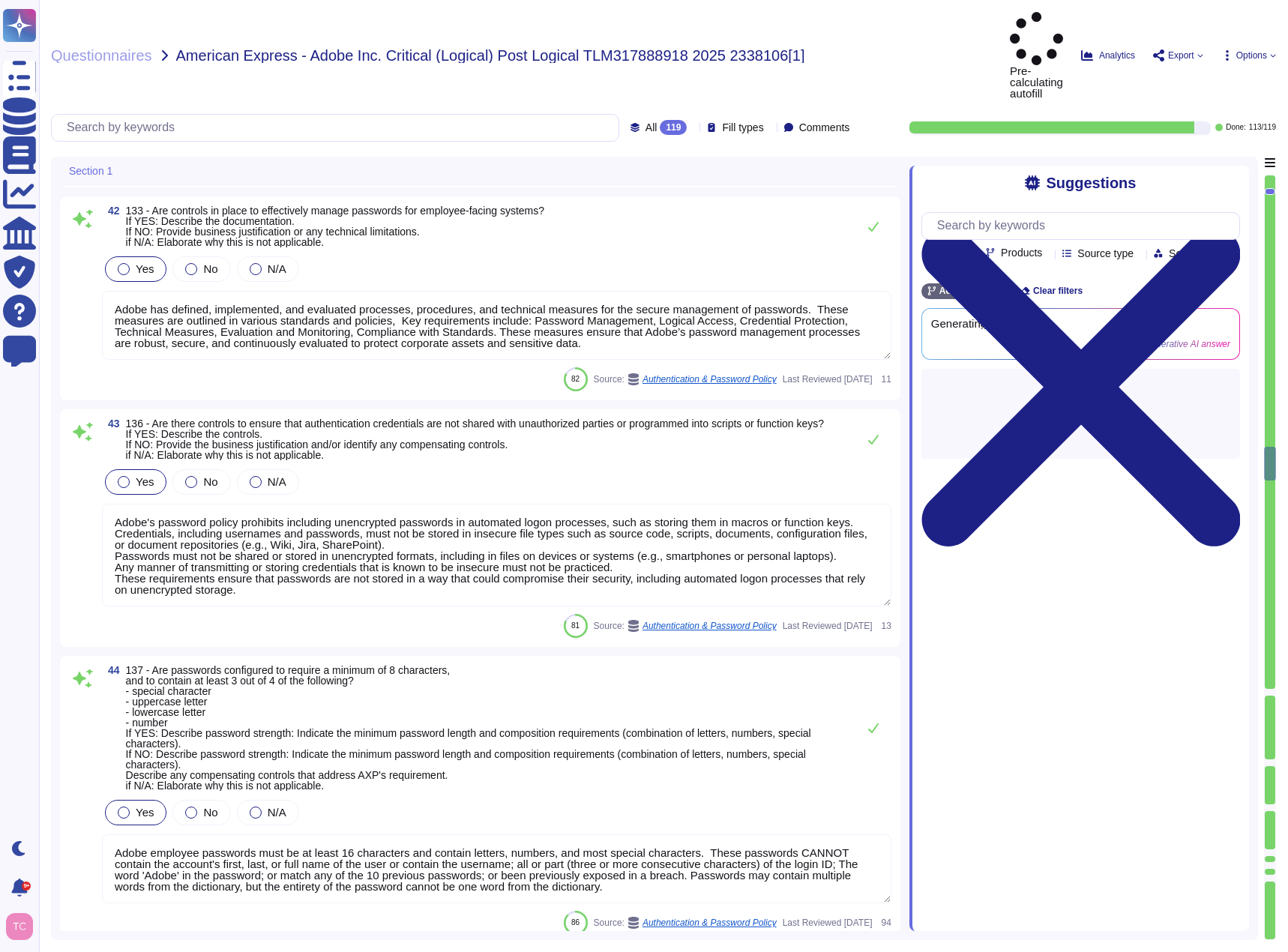
type textarea "- Passwords must be different from the previous 10 passwords. - Passwords must …"
type textarea "For Adobe, personnel accounts subscribed to the corporate identity management s…"
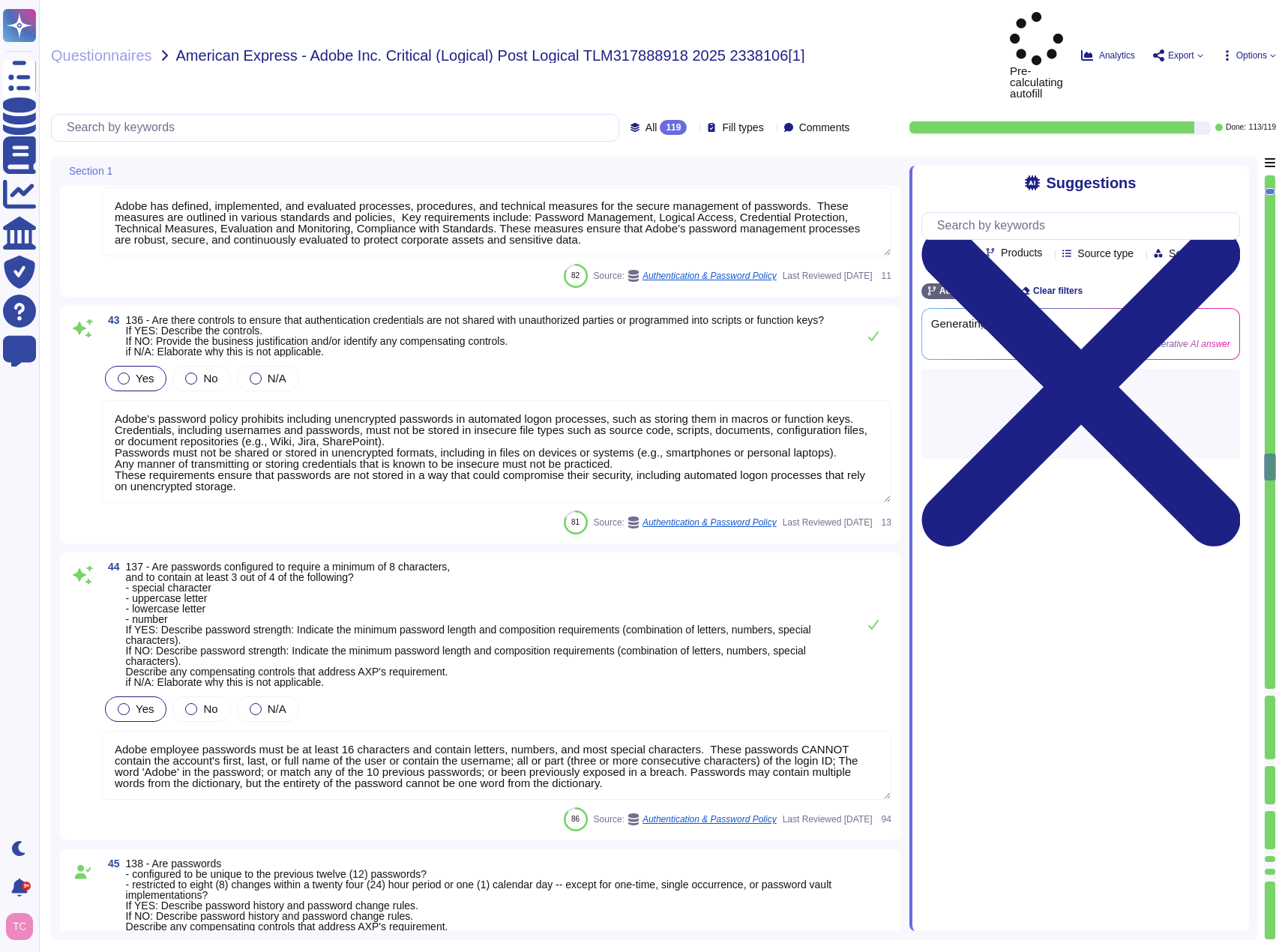
type textarea "Adobe does not disclose the number of failed logins required to trigger a tempo…"
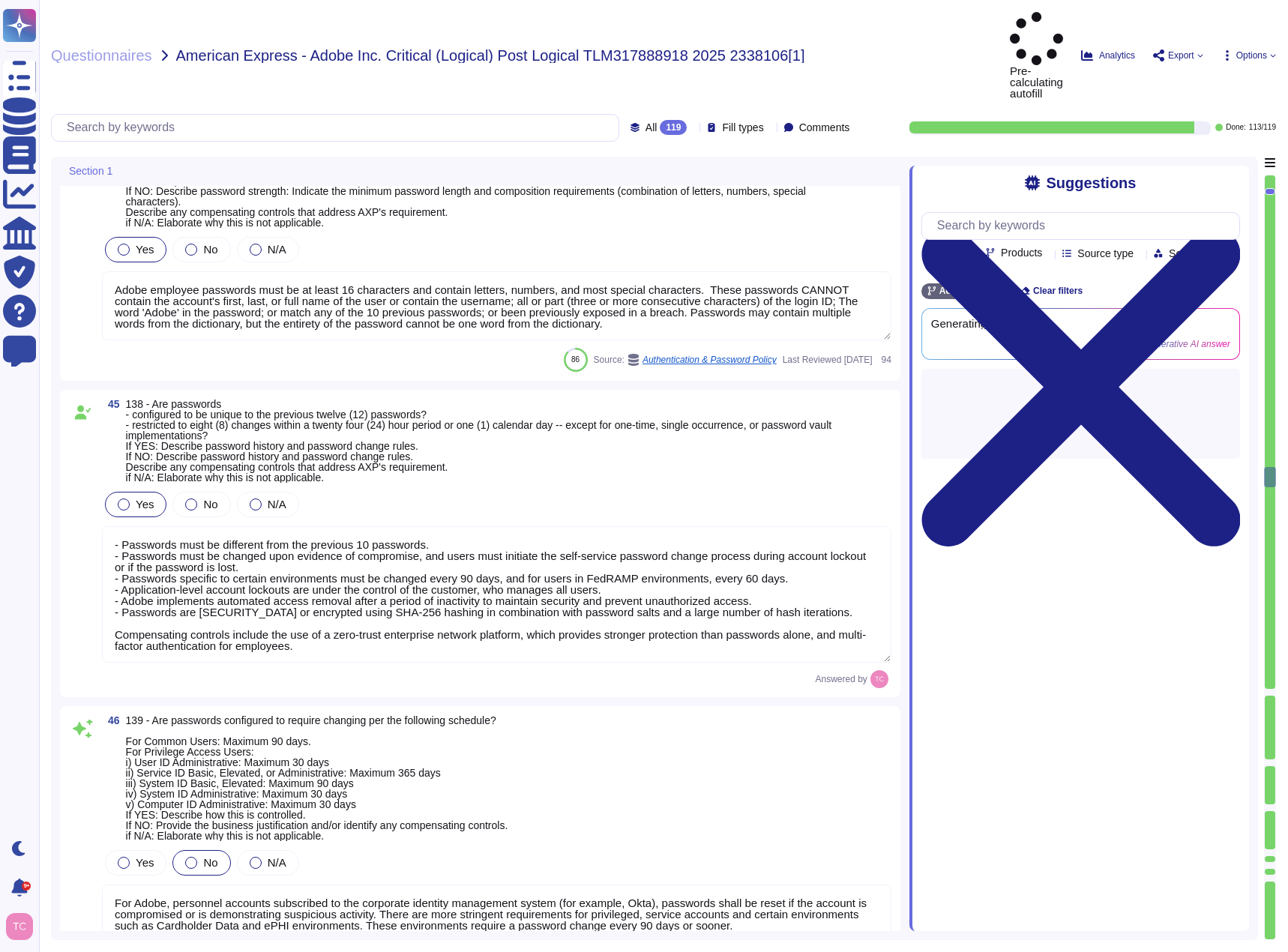
type textarea "Passwords are hashed or encrypted. Yes, authentication credentials meet the spe…"
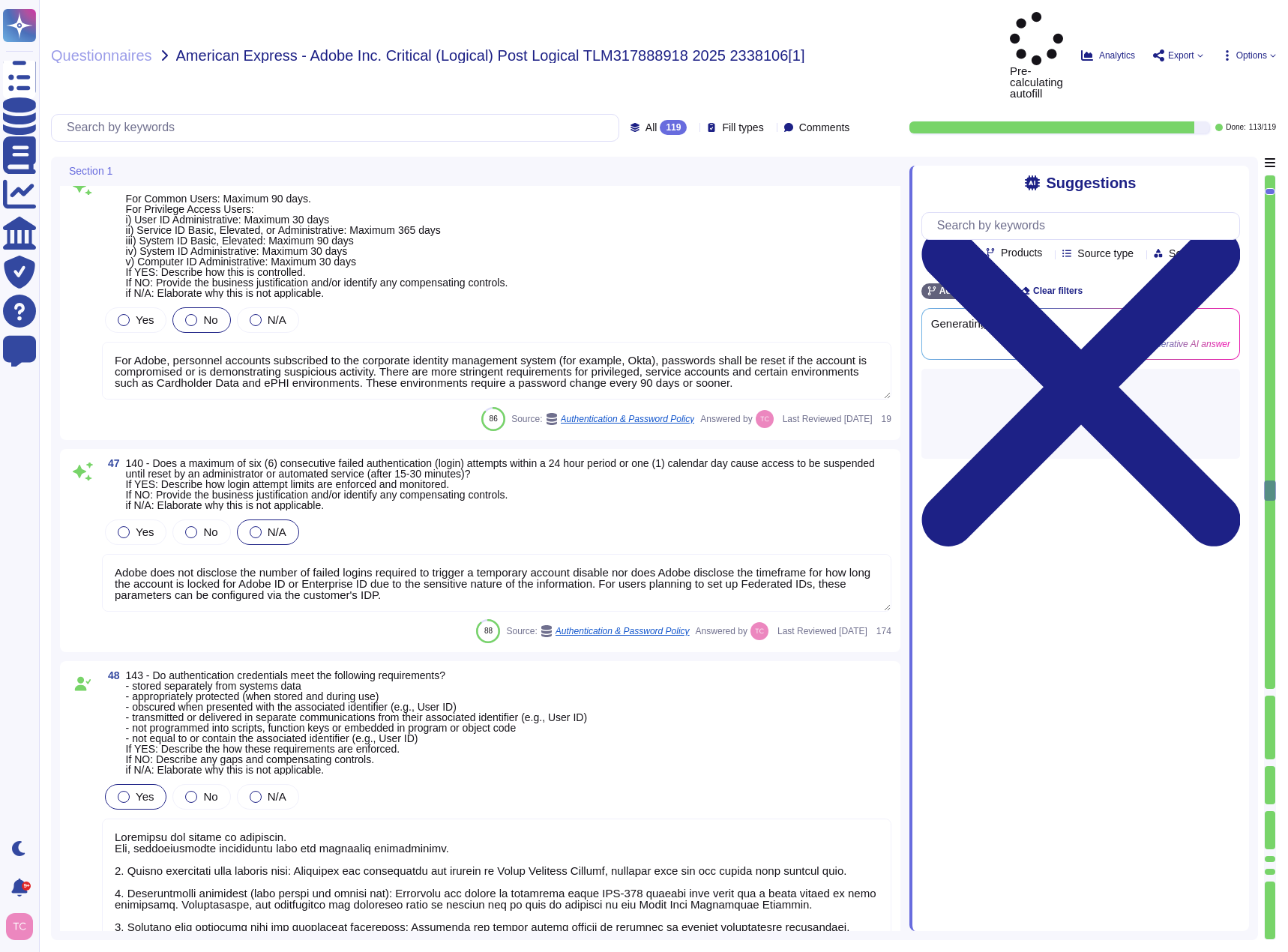
type textarea "Adobe passwords require change on first login. As application-level passwords a…"
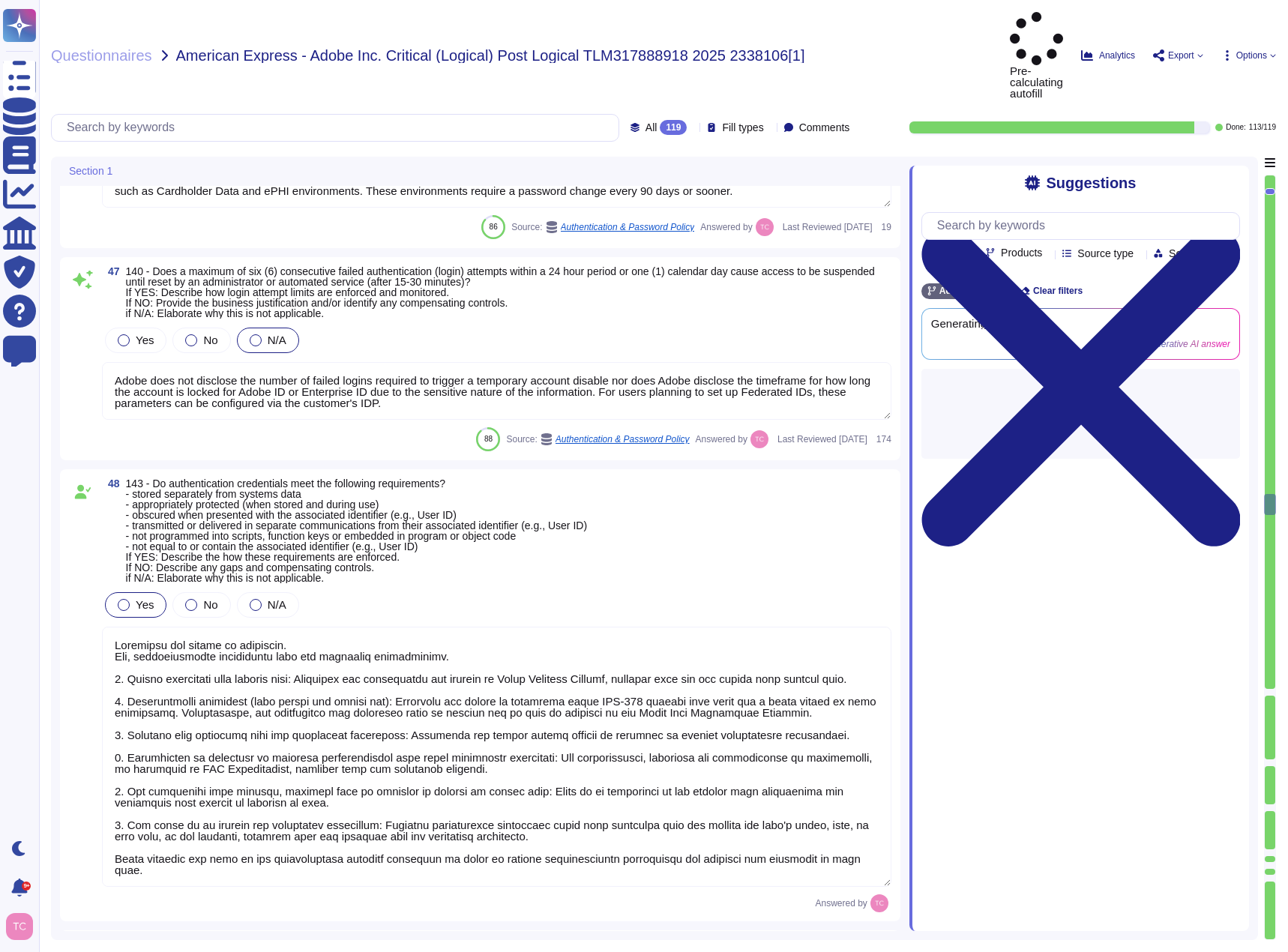
type textarea "It is acceptable to make use of IAM users to generate pre-signed URLs with expi…"
type textarea "Yes, wireless access to information systems is restricted. Controls include: - …"
type textarea "Adobe does this when creating a remote connection from outside the corporate ne…"
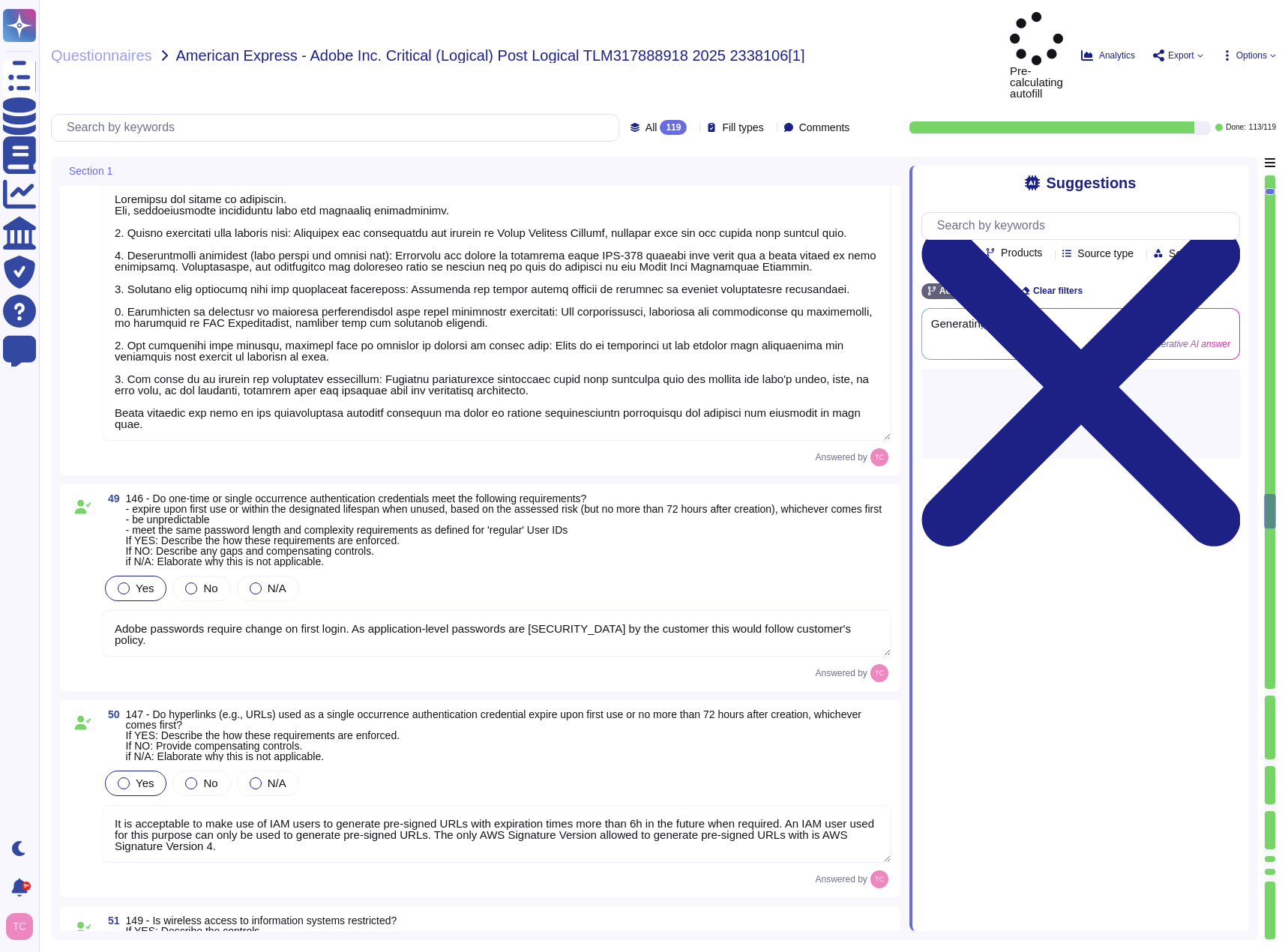
type textarea "The Adobe Admin Console supports several password protection levels and policie…"
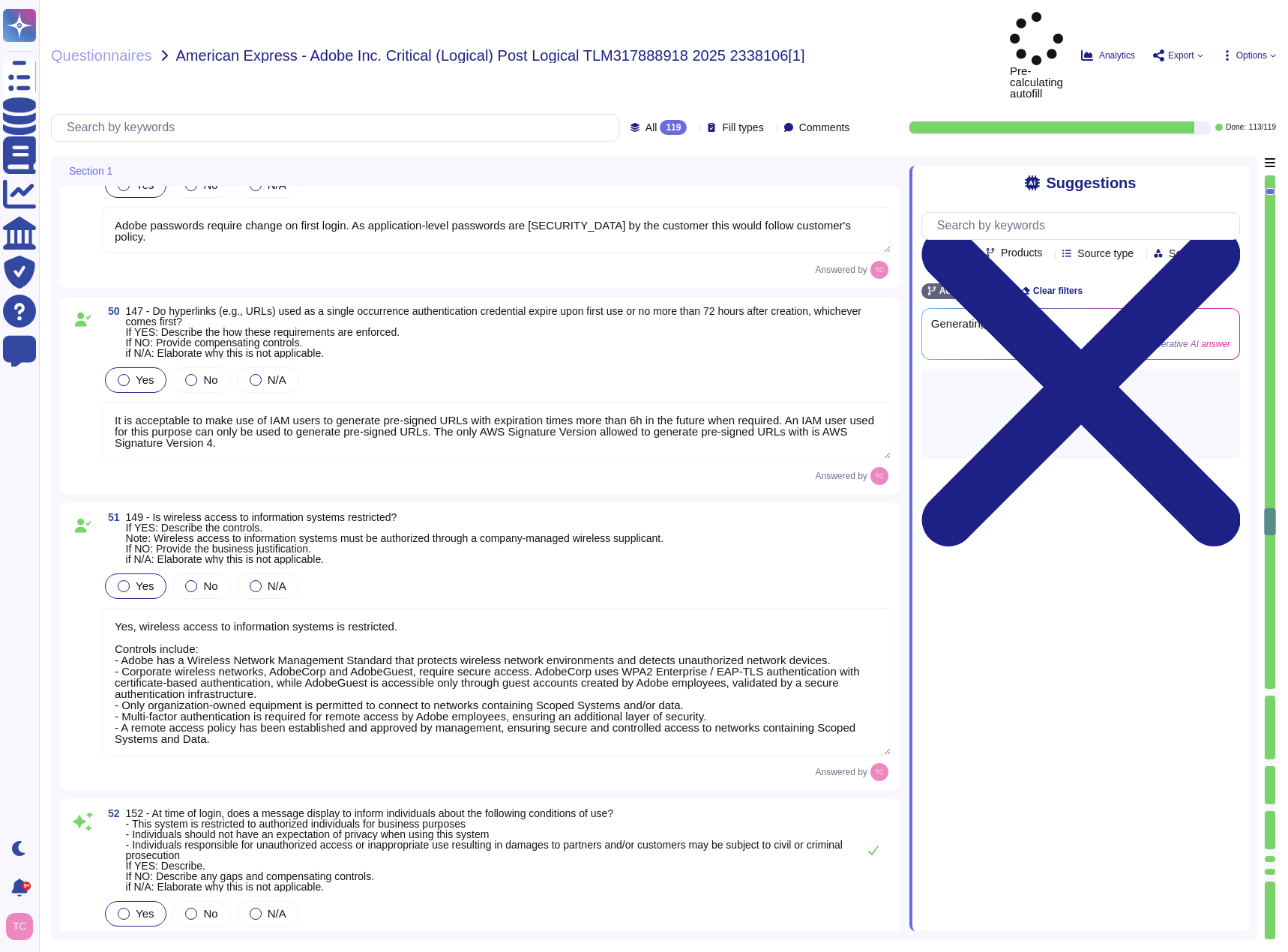
type textarea "Yes, information is created, stored, and managed using only approved systems, e…"
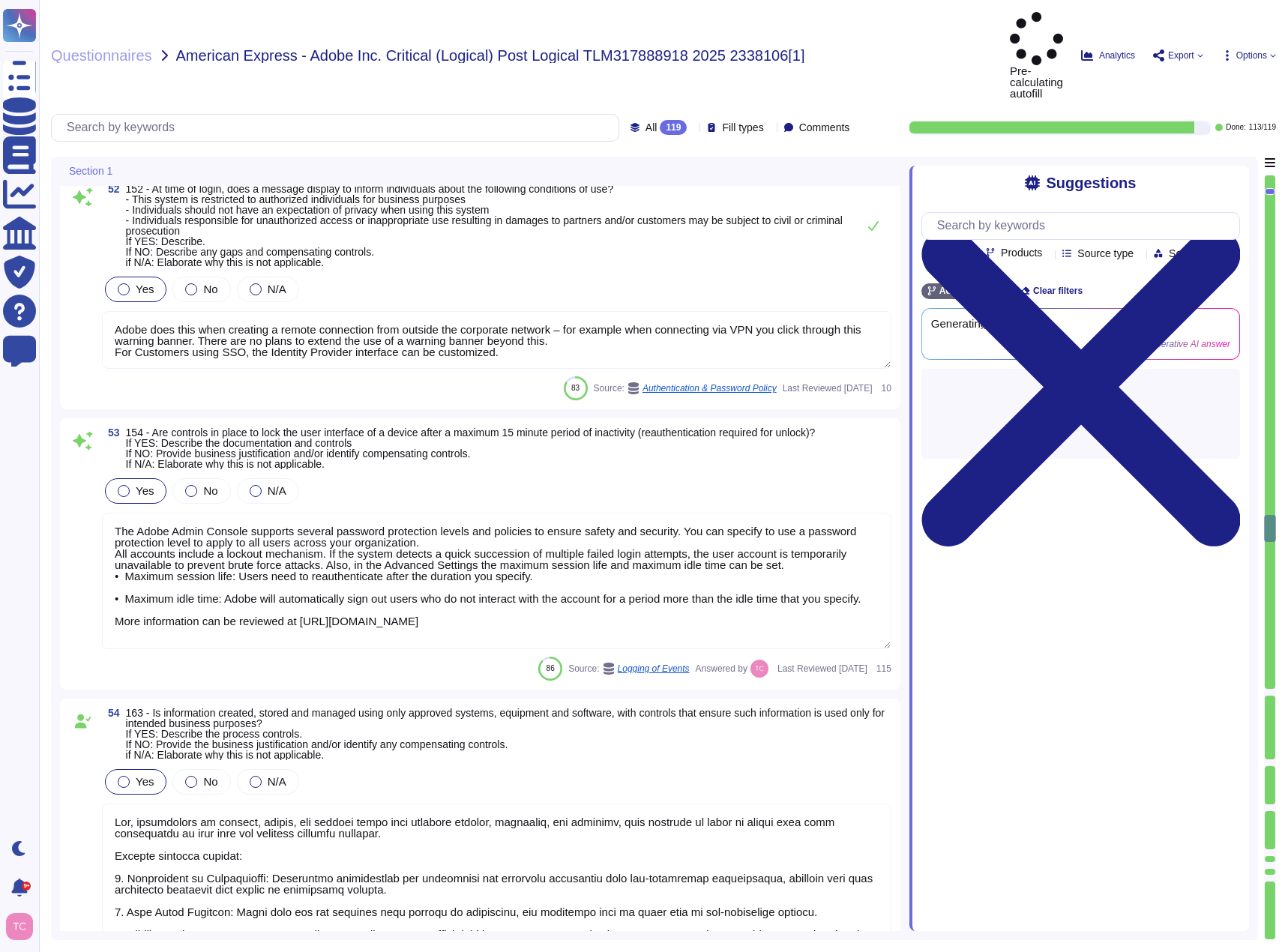
type textarea "Yes, there is an anti-virus/malware solution implemented on endpoint platforms.…"
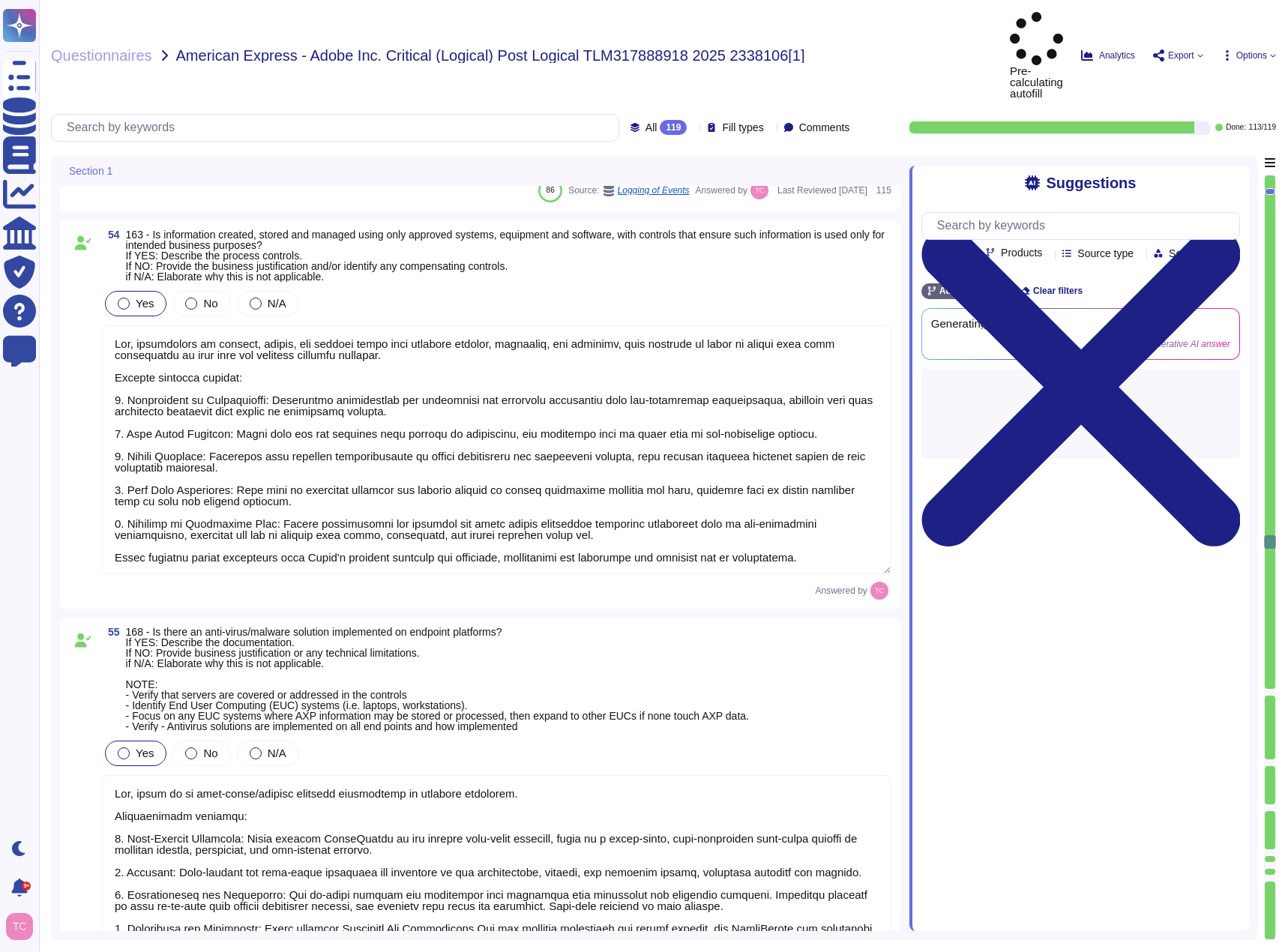
type textarea "Antivirus is running on employee desktops, laptops and email traffic is scanned…"
type textarea "Data must be accessed and saved from a trusted Adobe-owned data store (for exam…"
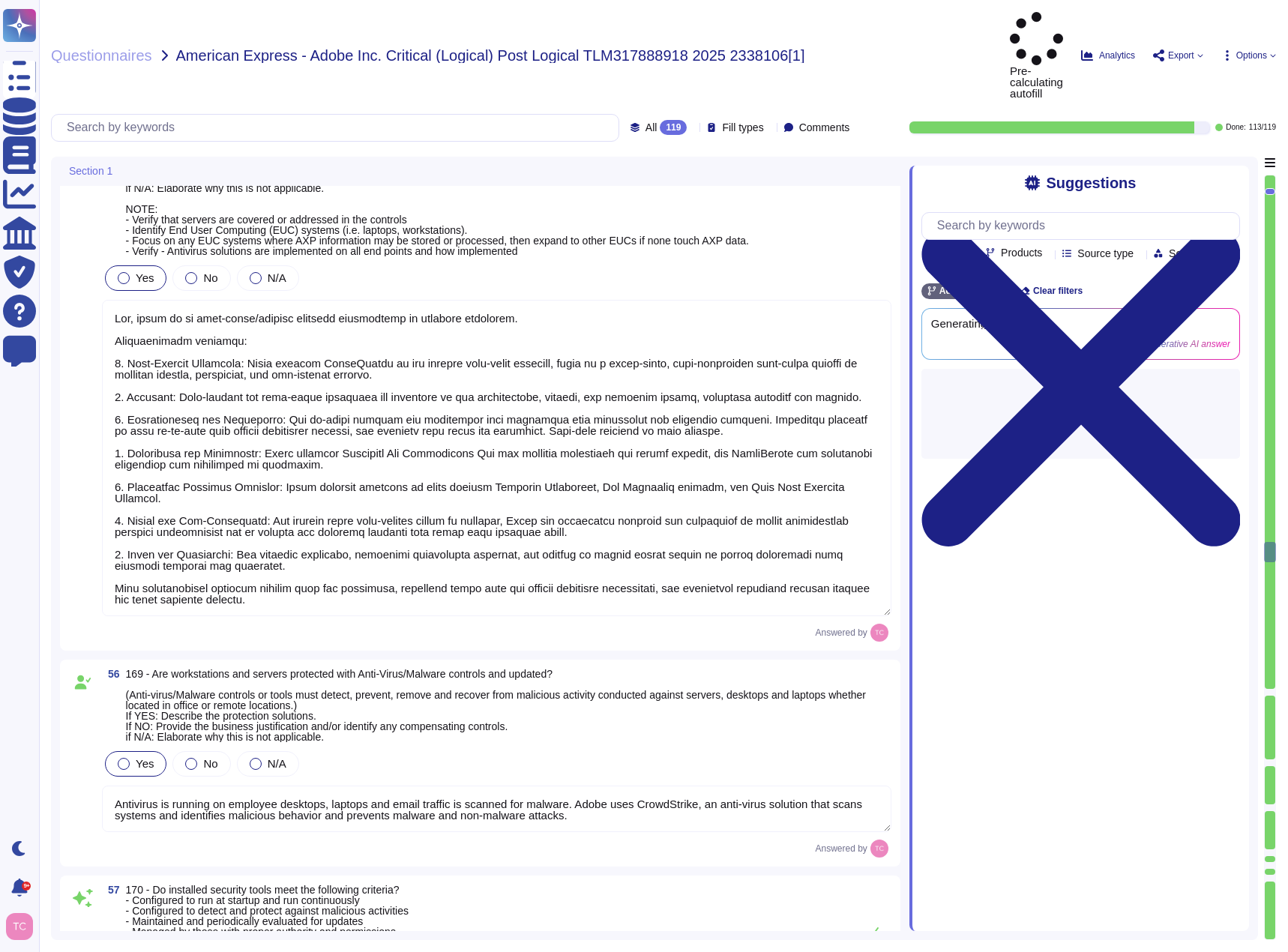
type textarea "Secure remote access to Adobe-operated networks uses 128-bit encryption or high…"
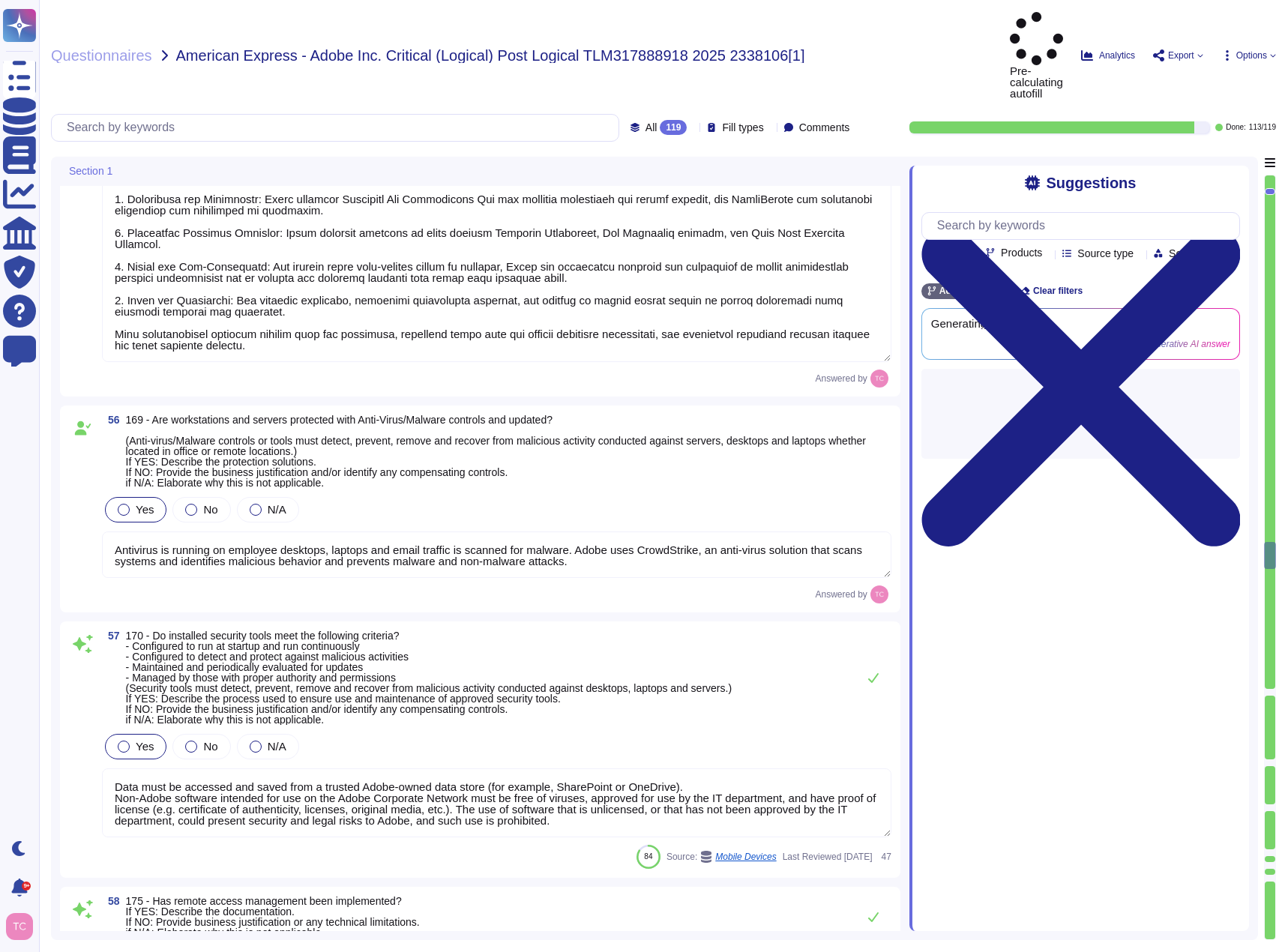
type textarea "Adobe has setup network policy enforcement points (“PEP”) within its Adobe prod…"
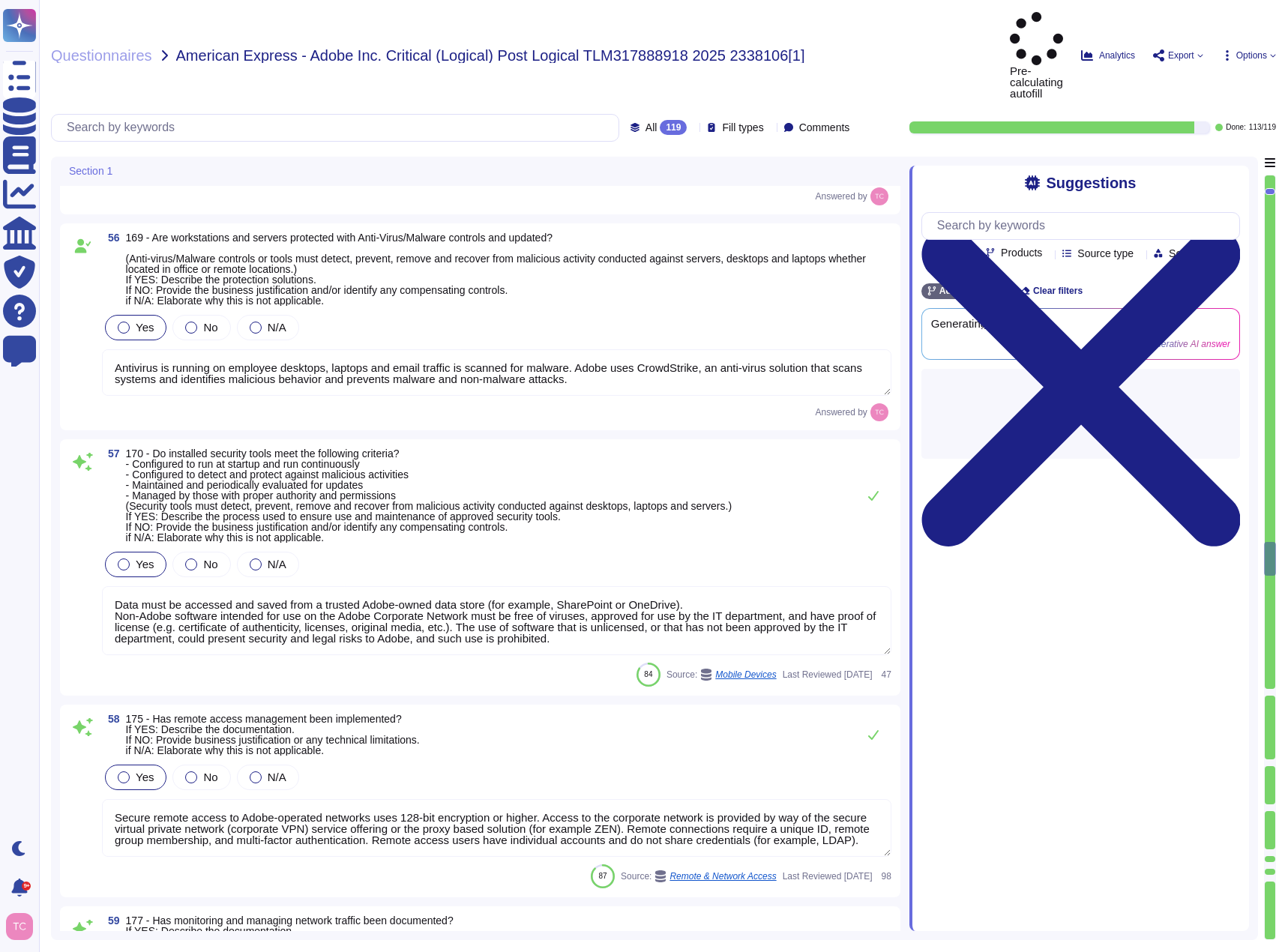
type textarea "Adobe has defined requirements for managing network traffic to and from untrust…"
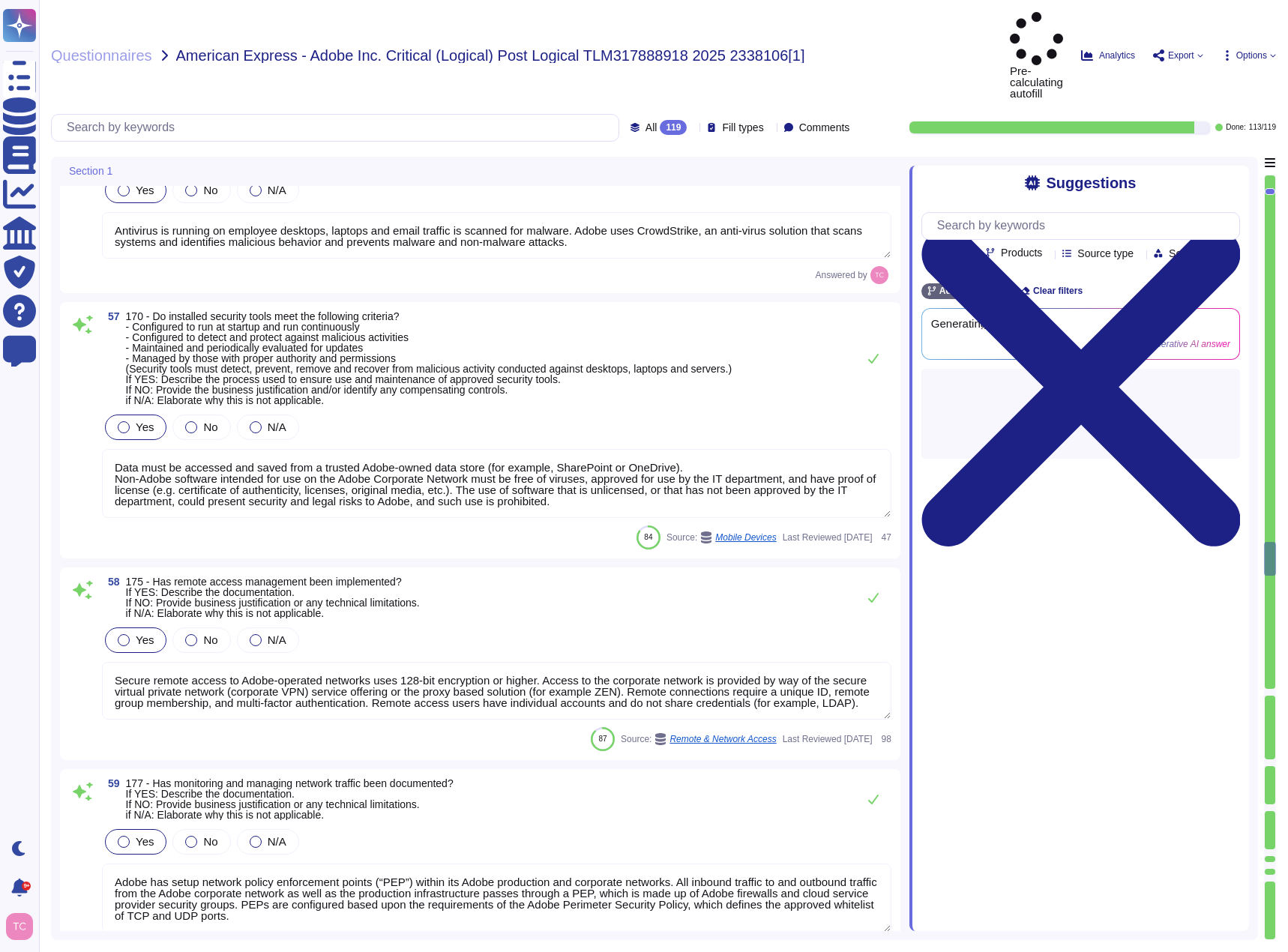
scroll to position [16341, 0]
